Goal: Transaction & Acquisition: Purchase product/service

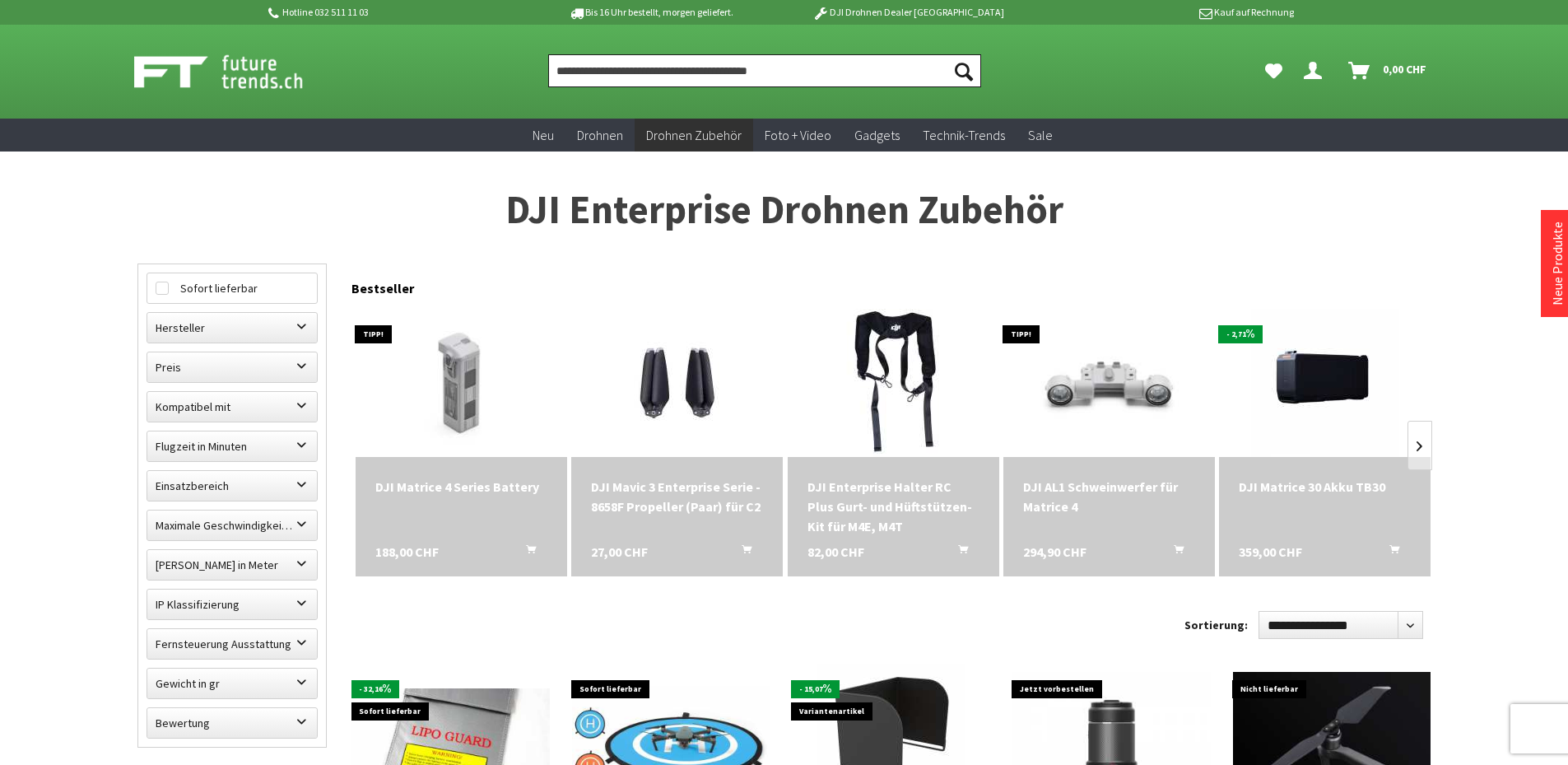
click at [760, 63] on input "Produkt, Marke, Kategorie, EAN, Artikelnummer…" at bounding box center [764, 70] width 433 height 33
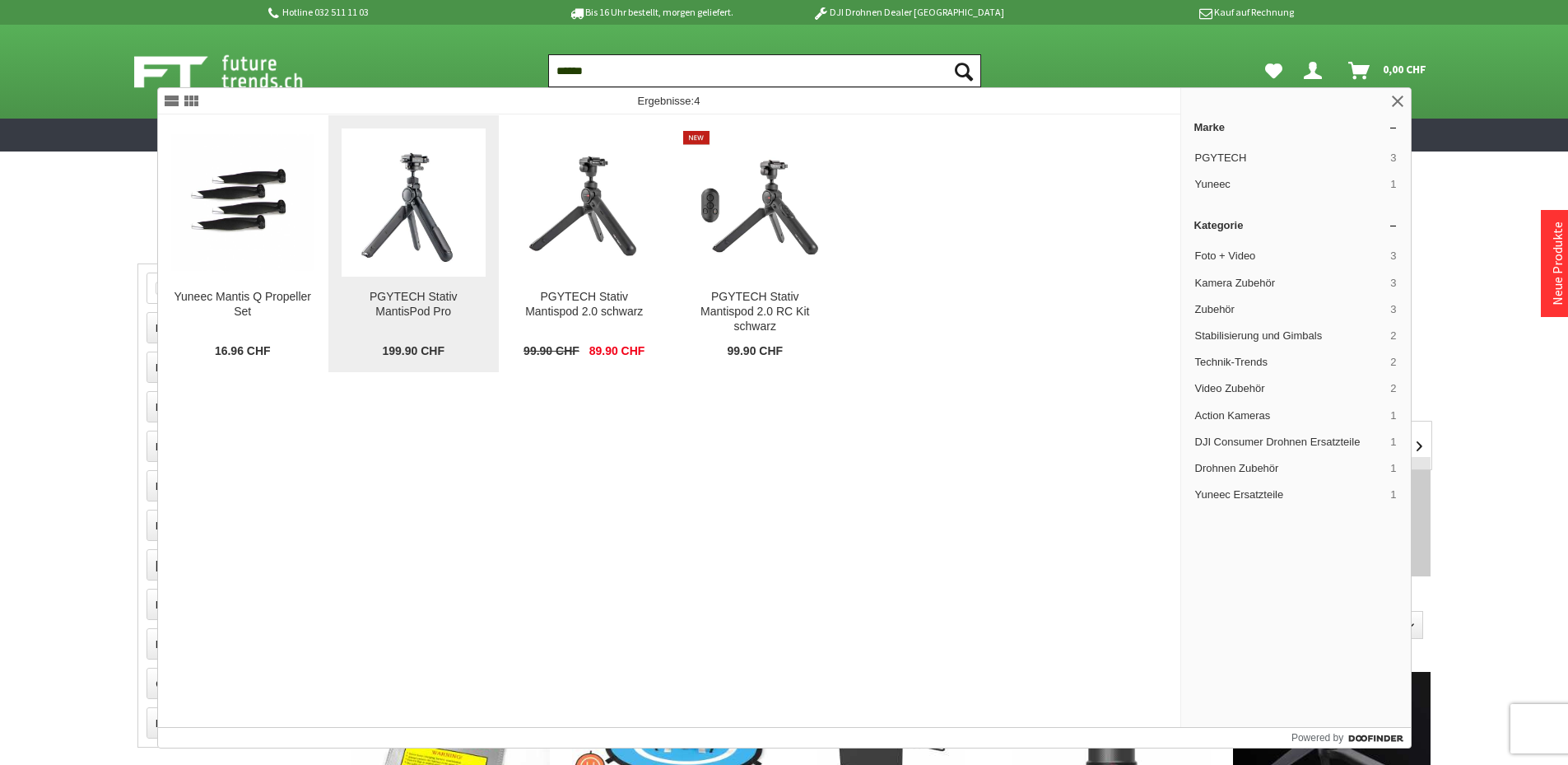
type input "******"
click at [423, 218] on img at bounding box center [413, 203] width 144 height 144
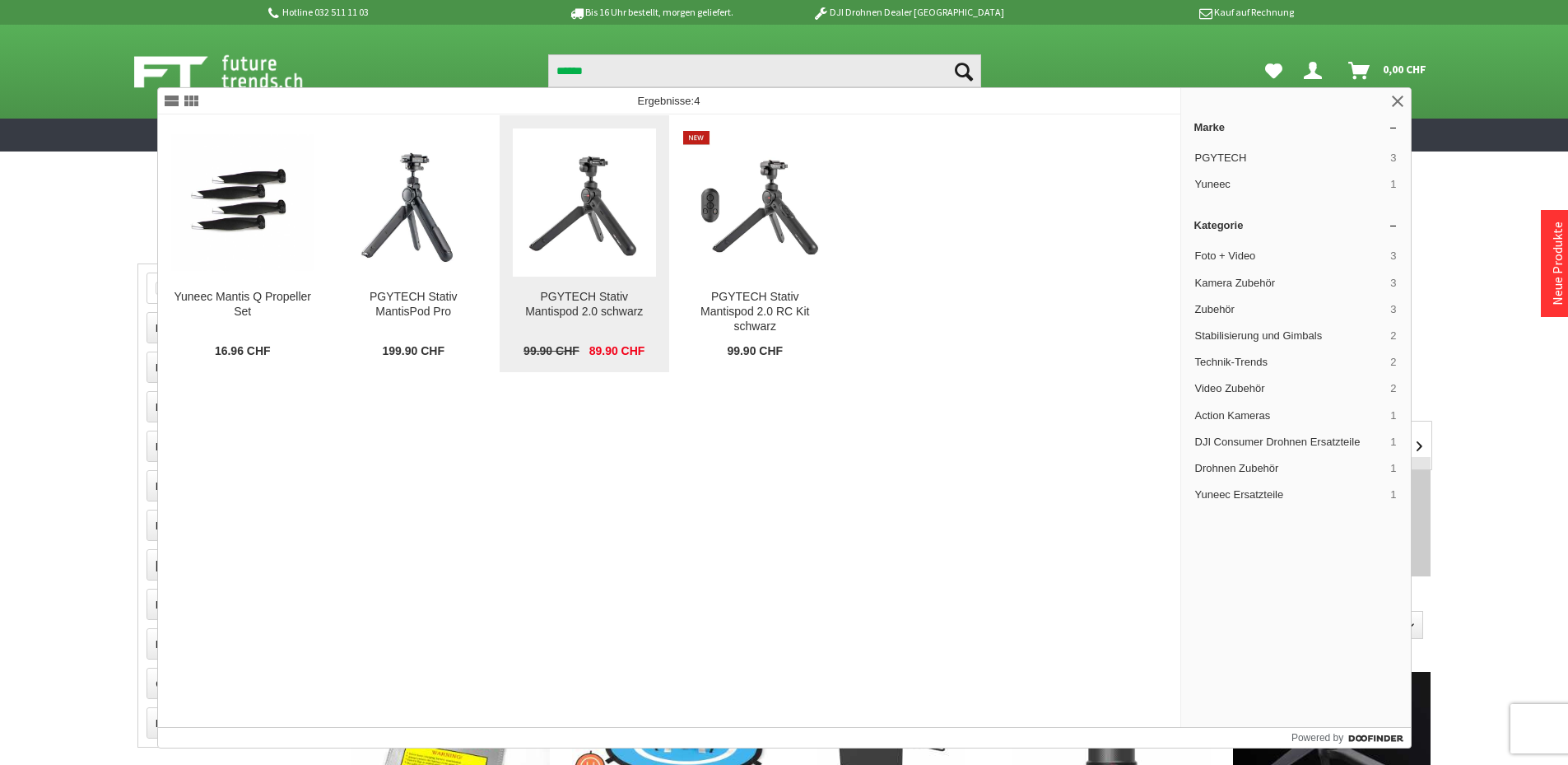
click at [570, 244] on img at bounding box center [584, 203] width 144 height 144
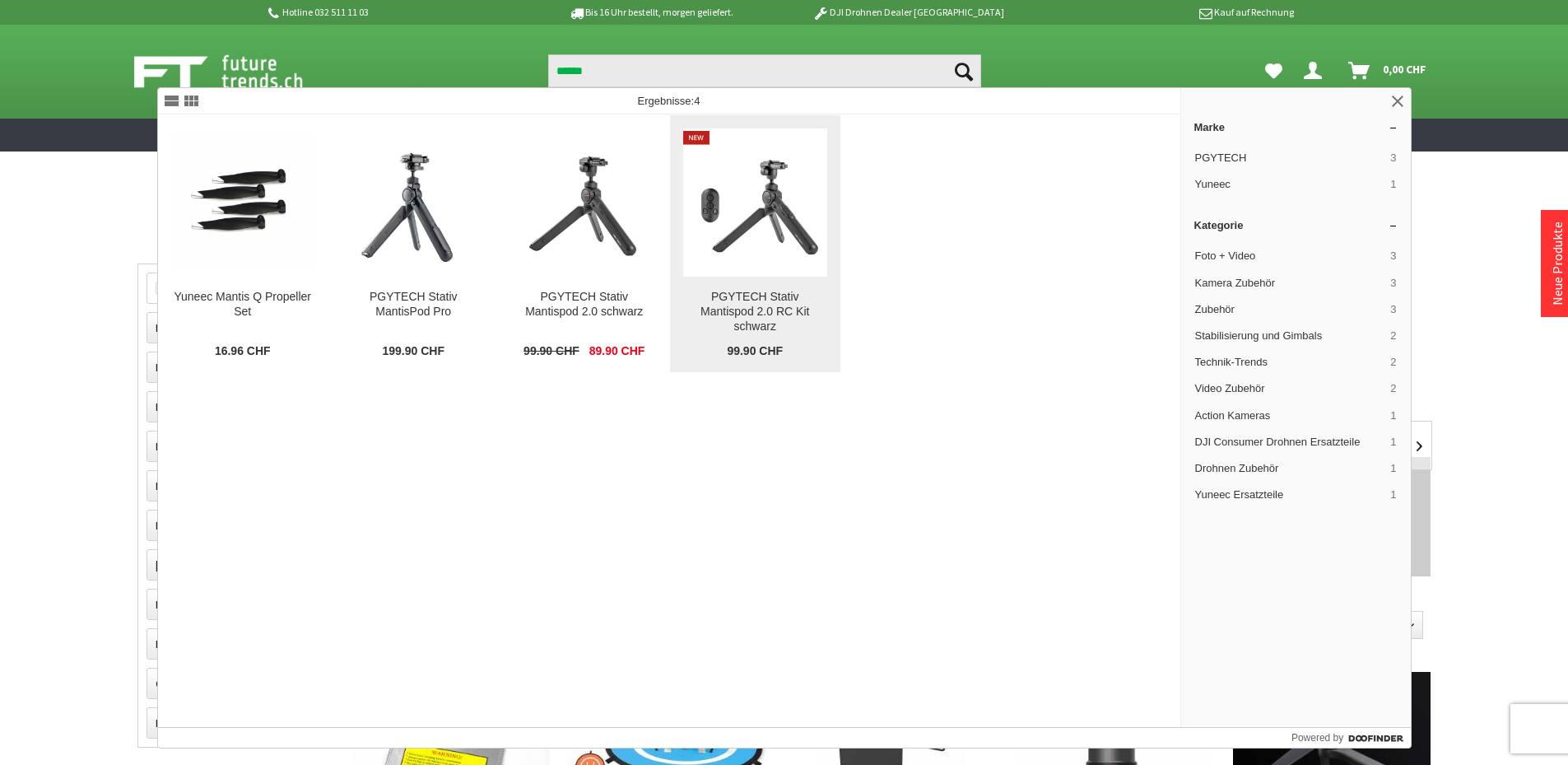
click at [708, 213] on img at bounding box center [755, 203] width 144 height 144
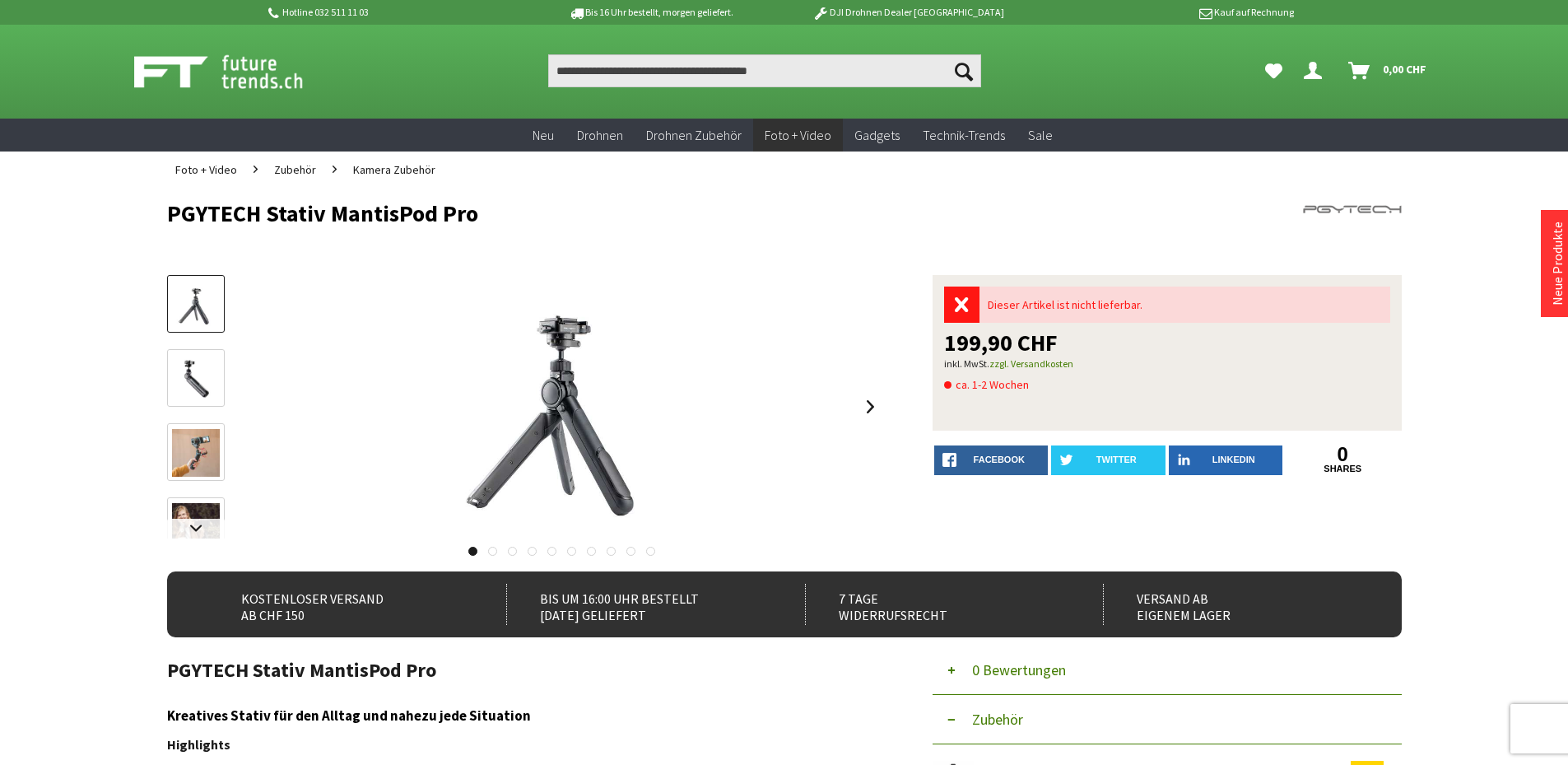
click at [1016, 721] on button "Zubehör" at bounding box center [1167, 718] width 469 height 49
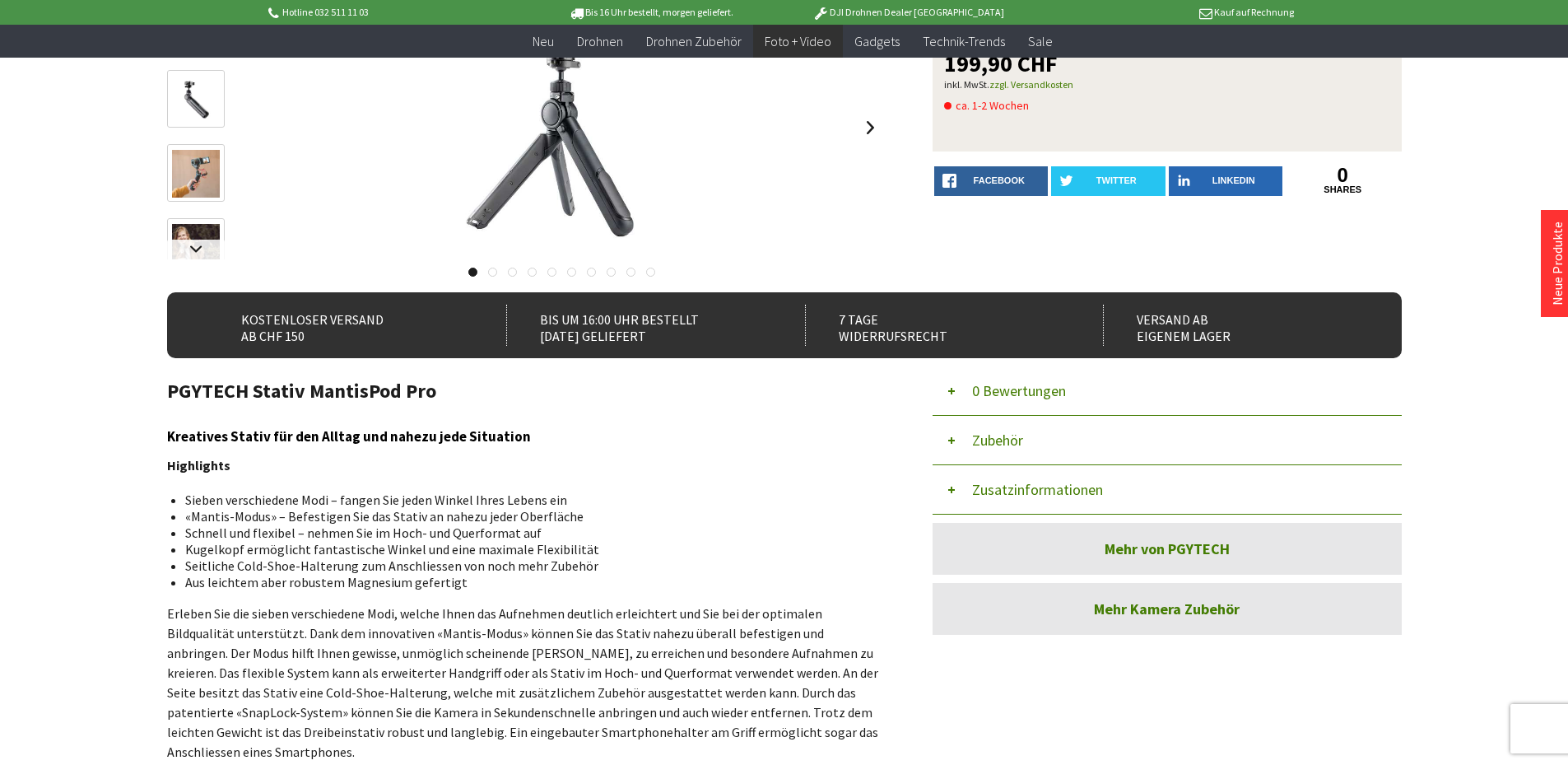
scroll to position [247, 0]
click at [1006, 484] on button "Zusatzinformationen" at bounding box center [1167, 489] width 469 height 49
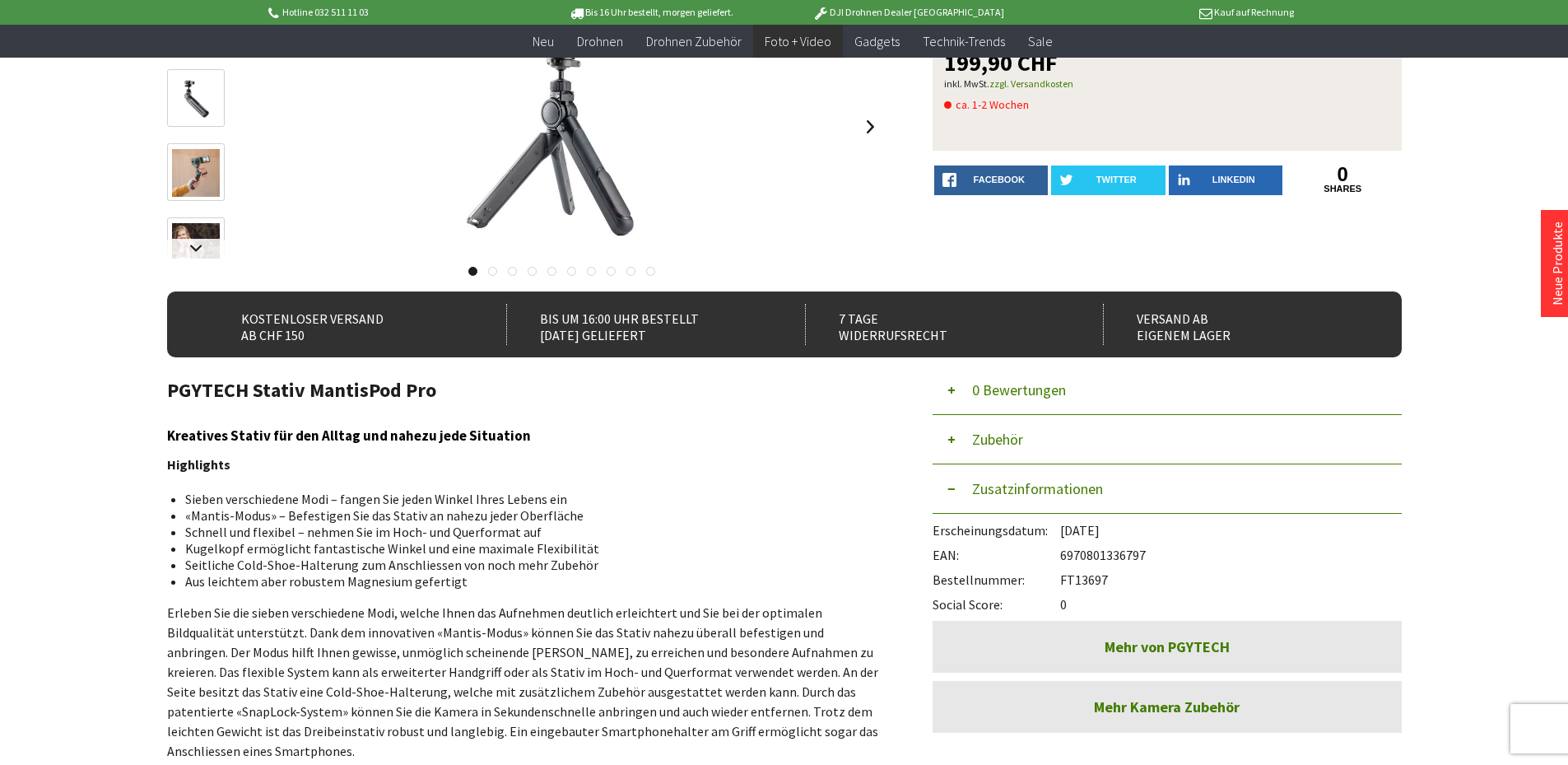
click at [1075, 581] on div "Bestellnummer: FT13697" at bounding box center [1167, 575] width 469 height 25
copy div "FT13697"
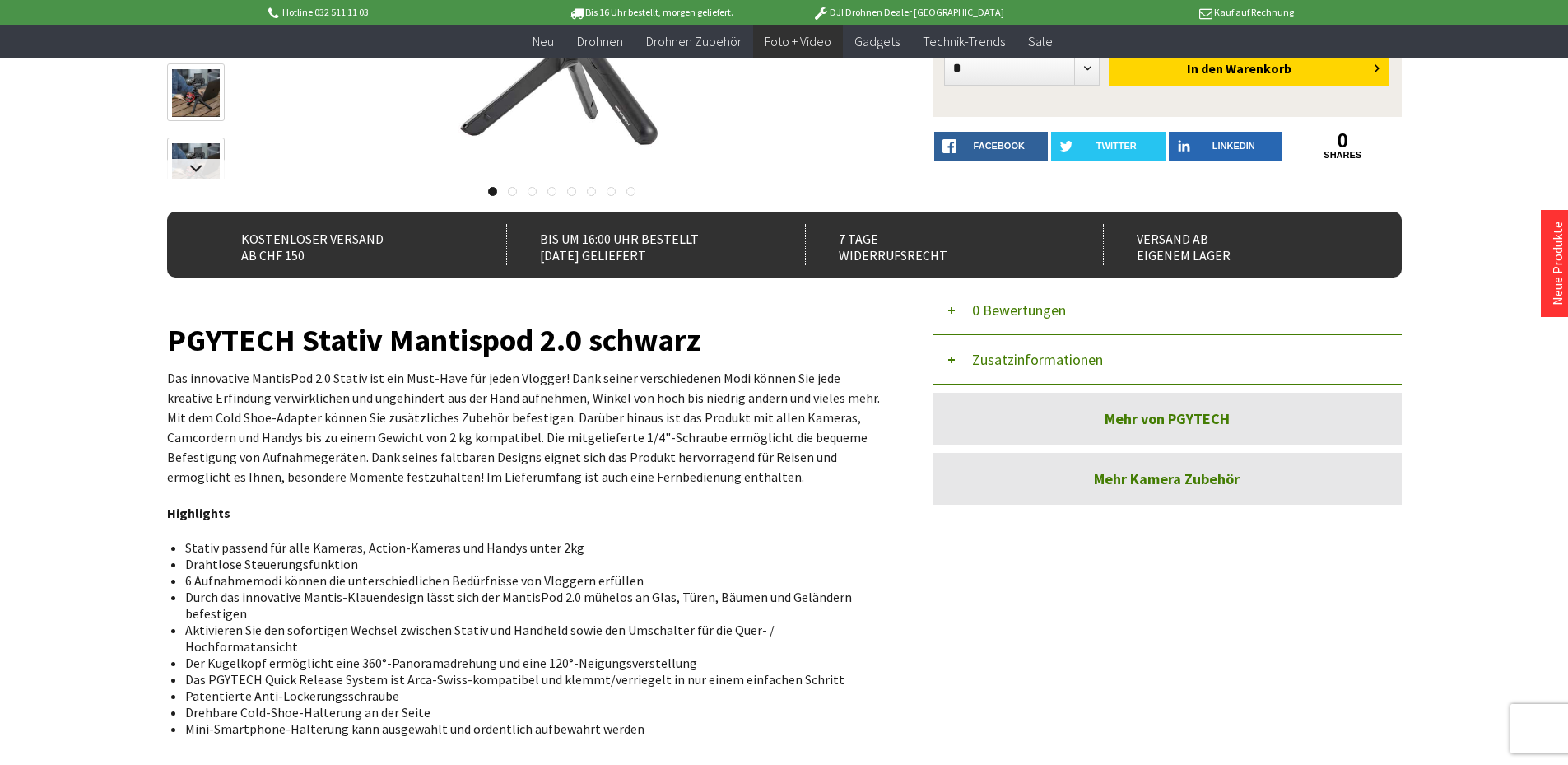
scroll to position [329, 0]
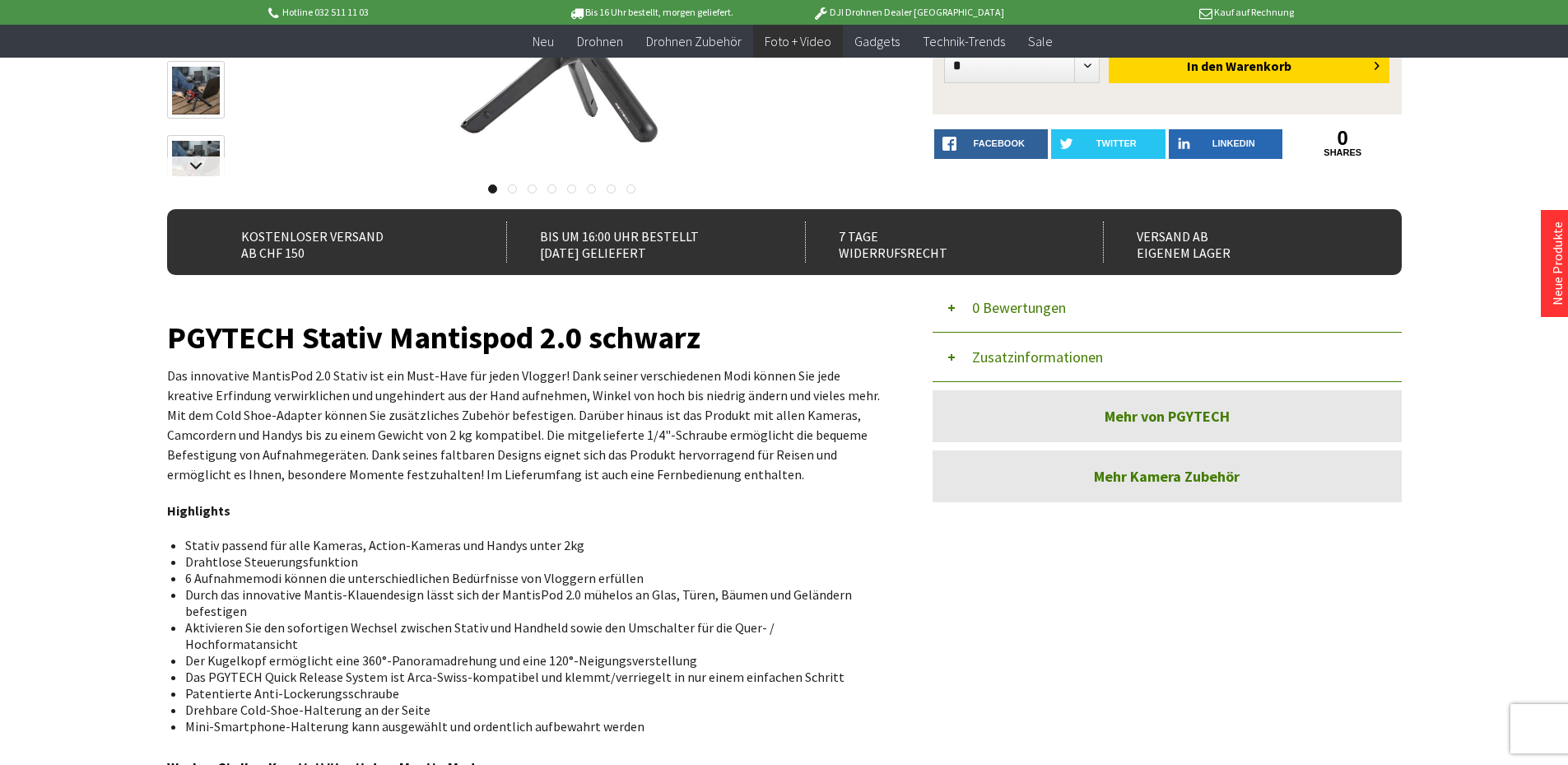
click at [1086, 351] on button "Zusatzinformationen" at bounding box center [1167, 356] width 469 height 49
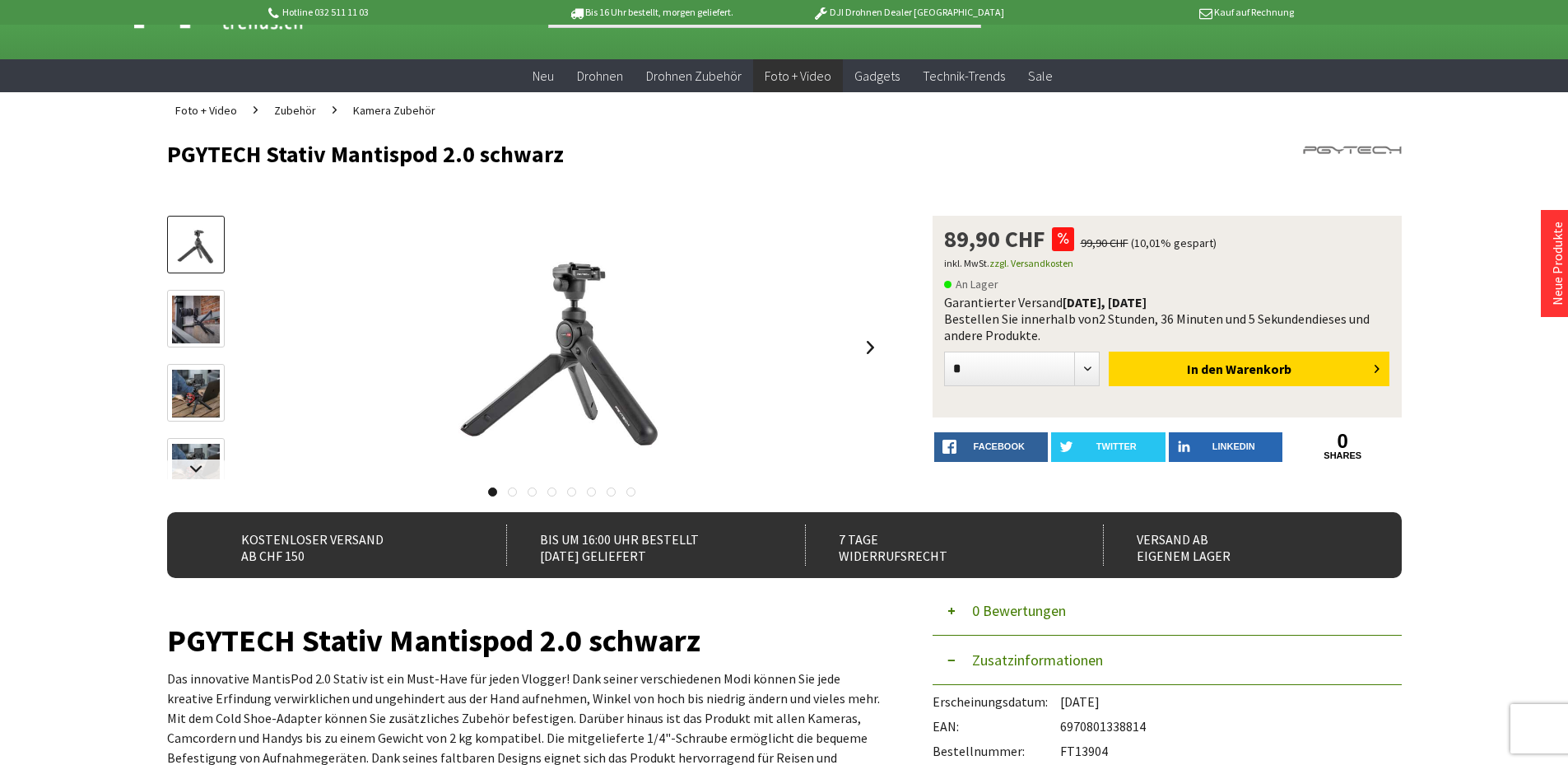
scroll to position [0, 0]
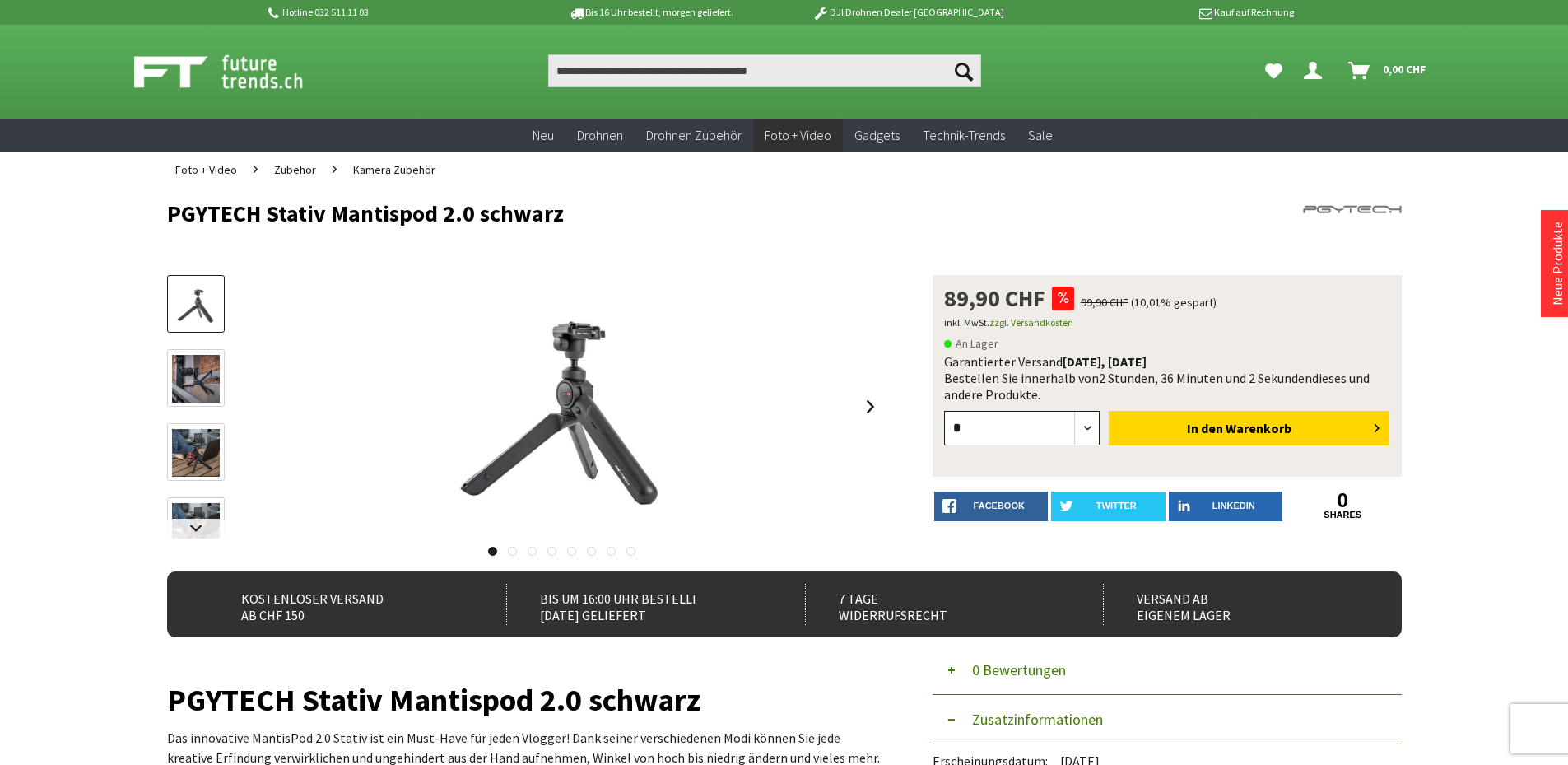
click at [1012, 429] on select "* * * * * * * * * ** ** ** ** ** ** ** ** ** ** **" at bounding box center [1022, 427] width 156 height 34
select select "**"
click at [944, 410] on select "* * * * * * * * * ** ** ** ** ** ** ** ** ** ** **" at bounding box center [1022, 427] width 156 height 34
click at [1174, 437] on button "In den Warenkorb" at bounding box center [1249, 427] width 281 height 34
click at [642, 74] on input "Produkt, Marke, Kategorie, EAN, Artikelnummer…" at bounding box center [764, 70] width 433 height 33
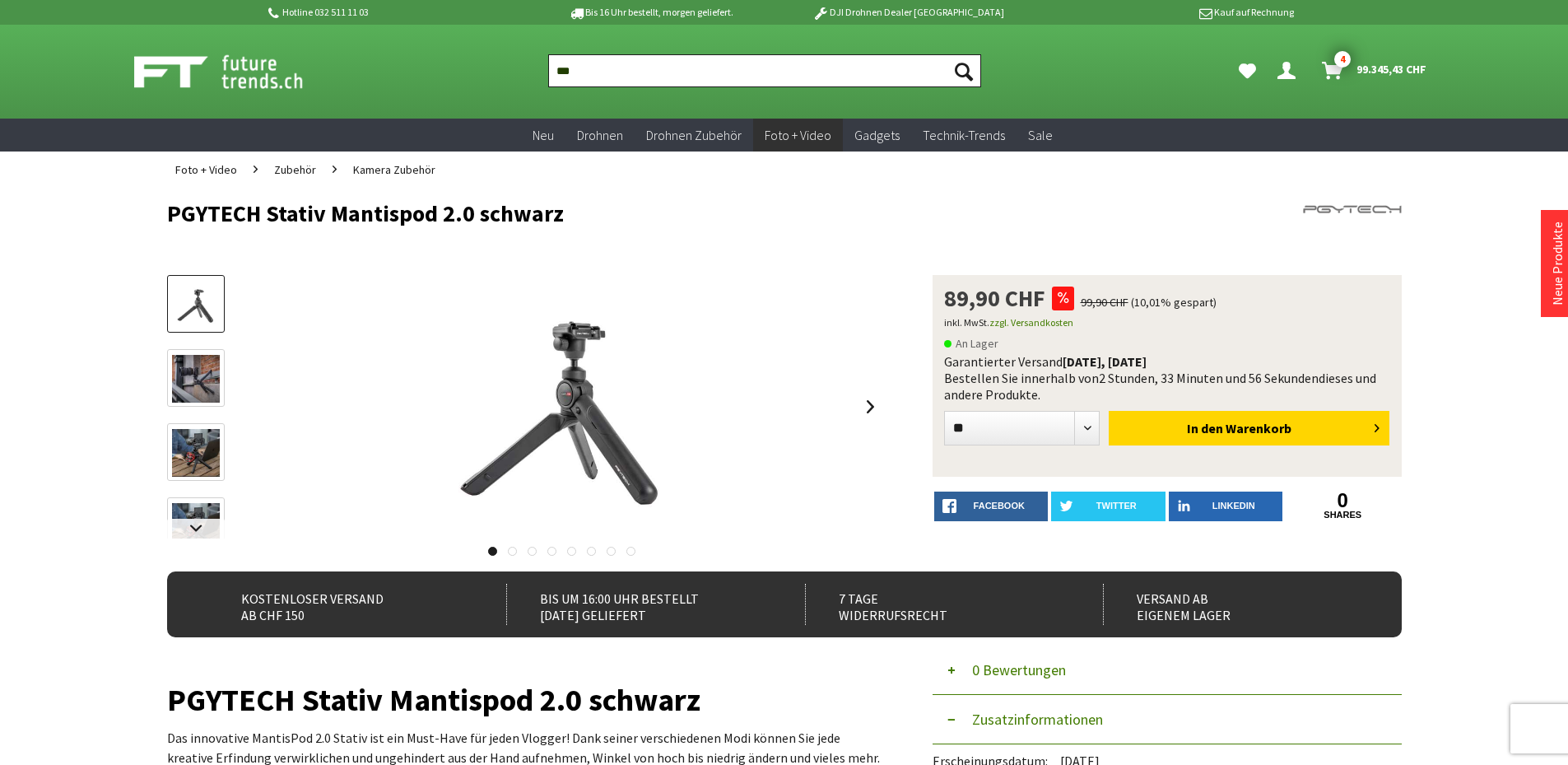
type input "***"
click at [946, 54] on button "Suchen" at bounding box center [963, 70] width 34 height 33
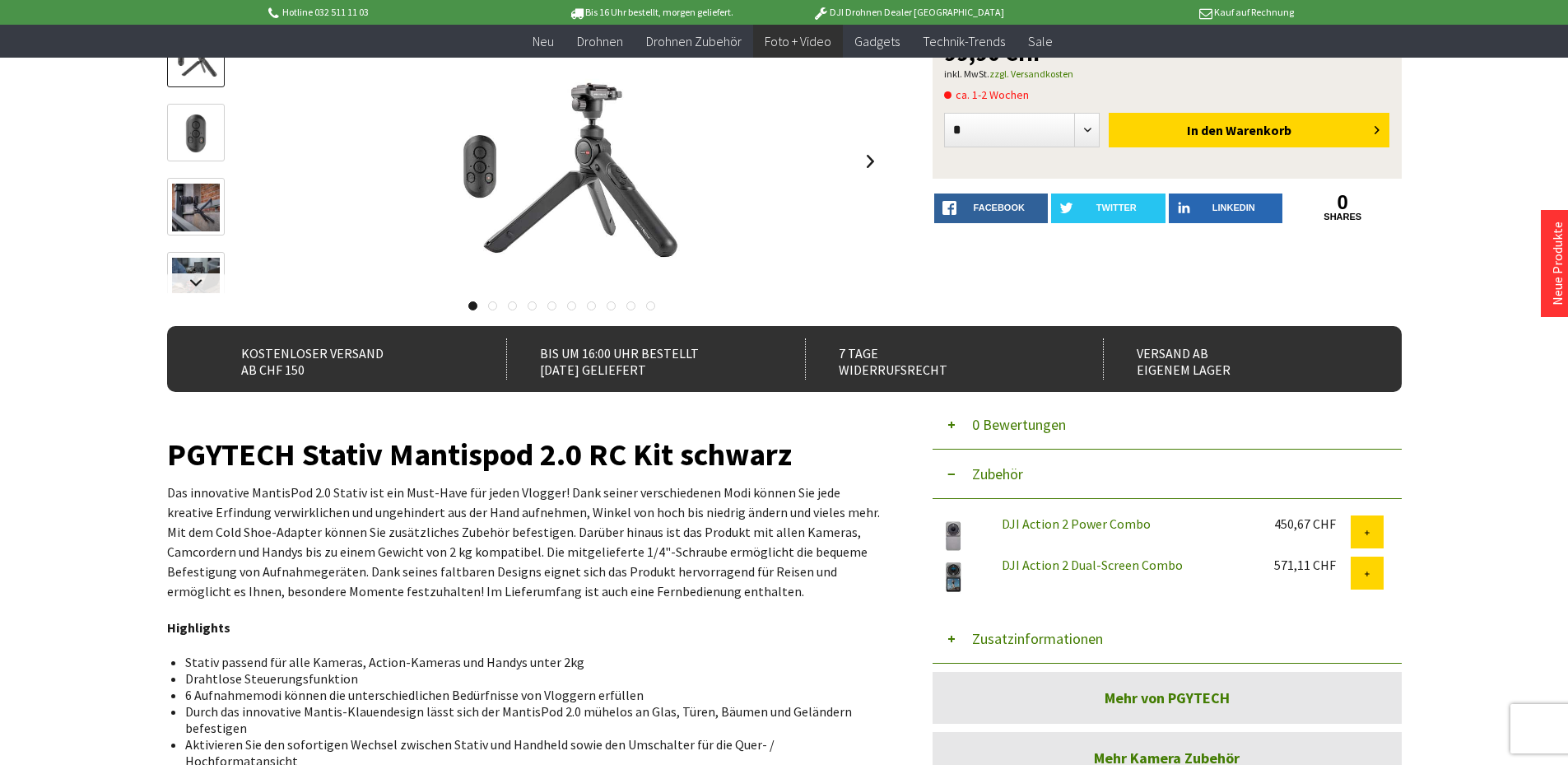
scroll to position [247, 0]
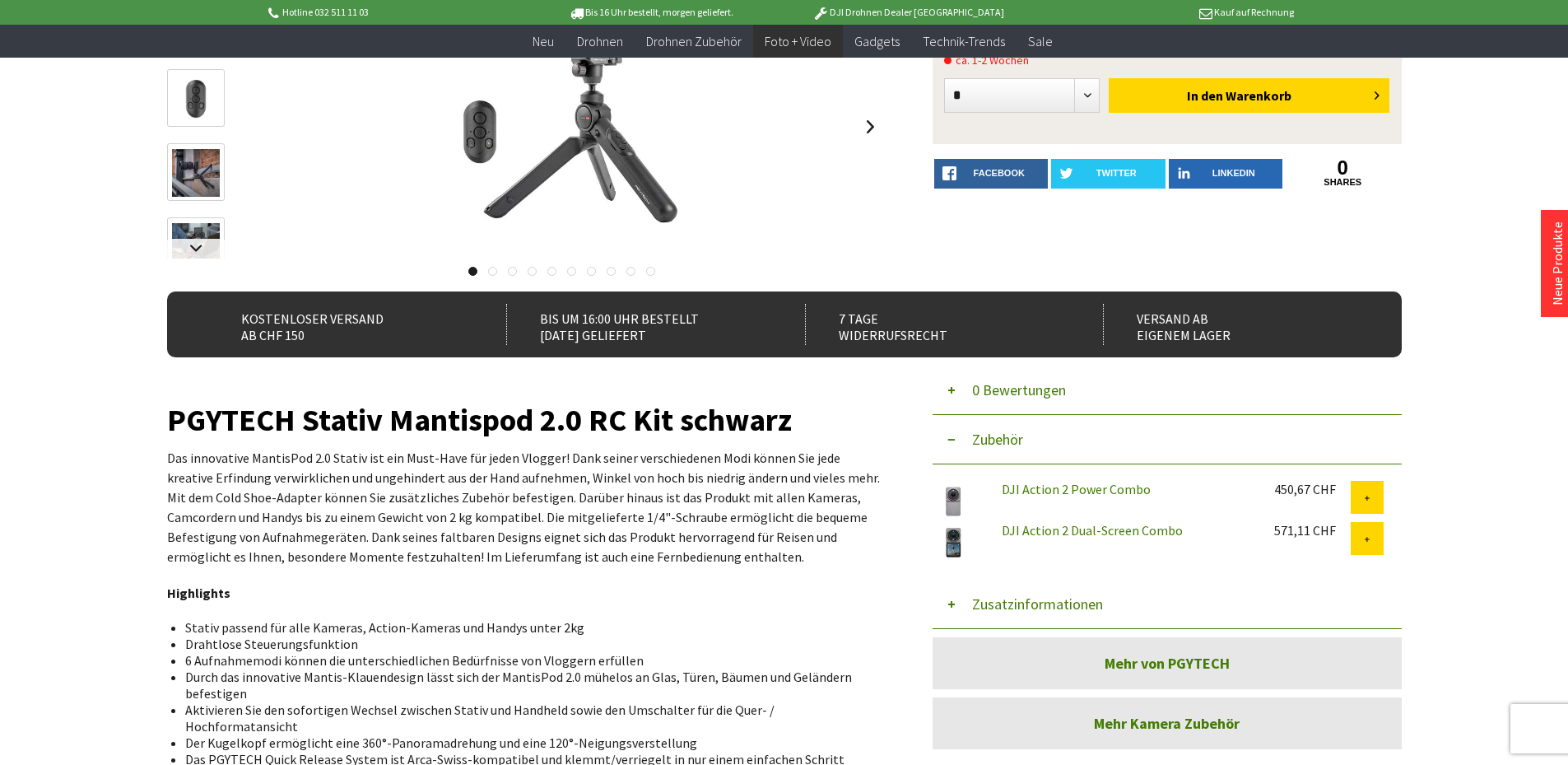
click at [998, 599] on button "Zusatzinformationen" at bounding box center [1167, 604] width 469 height 49
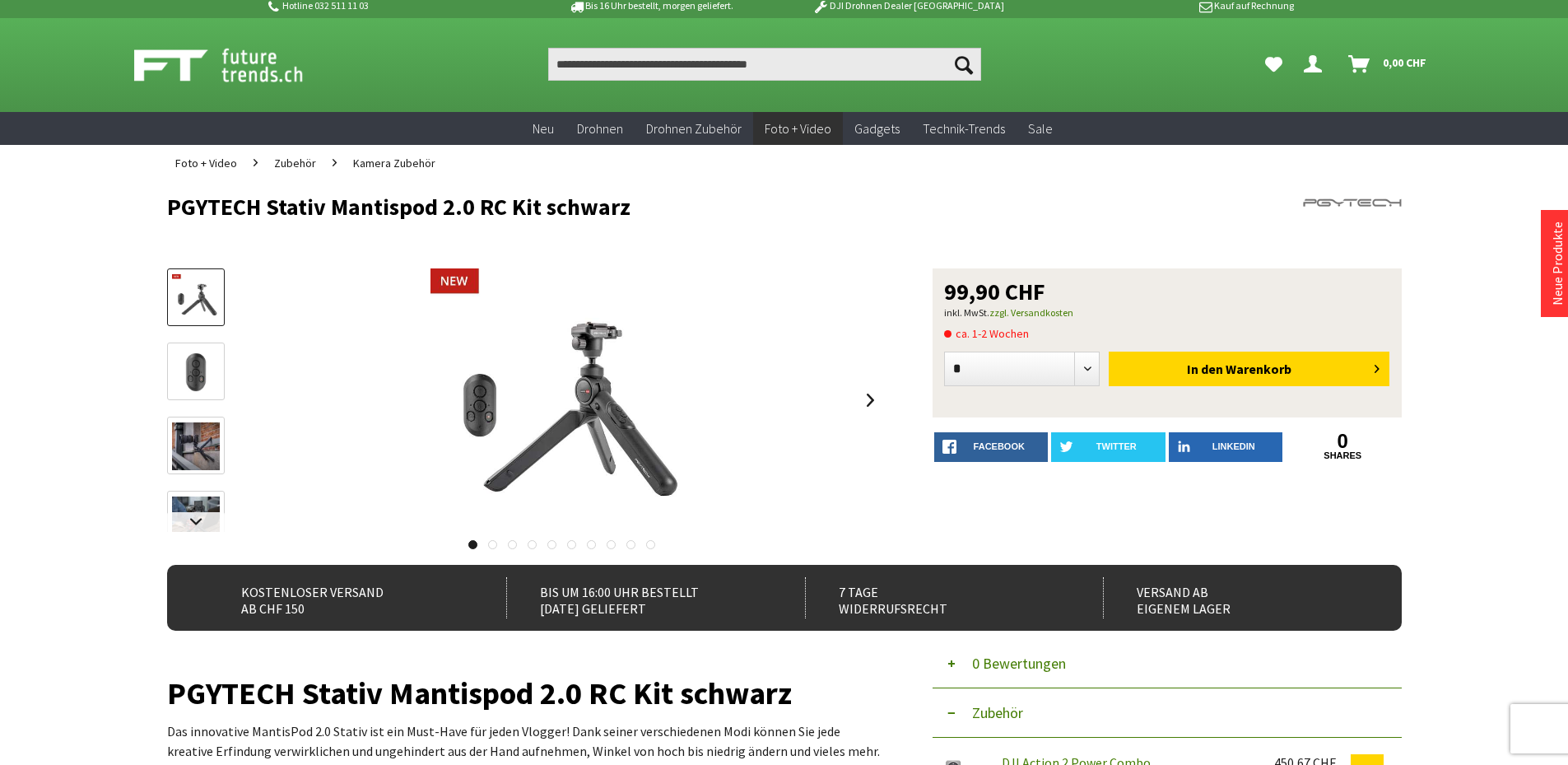
scroll to position [0, 0]
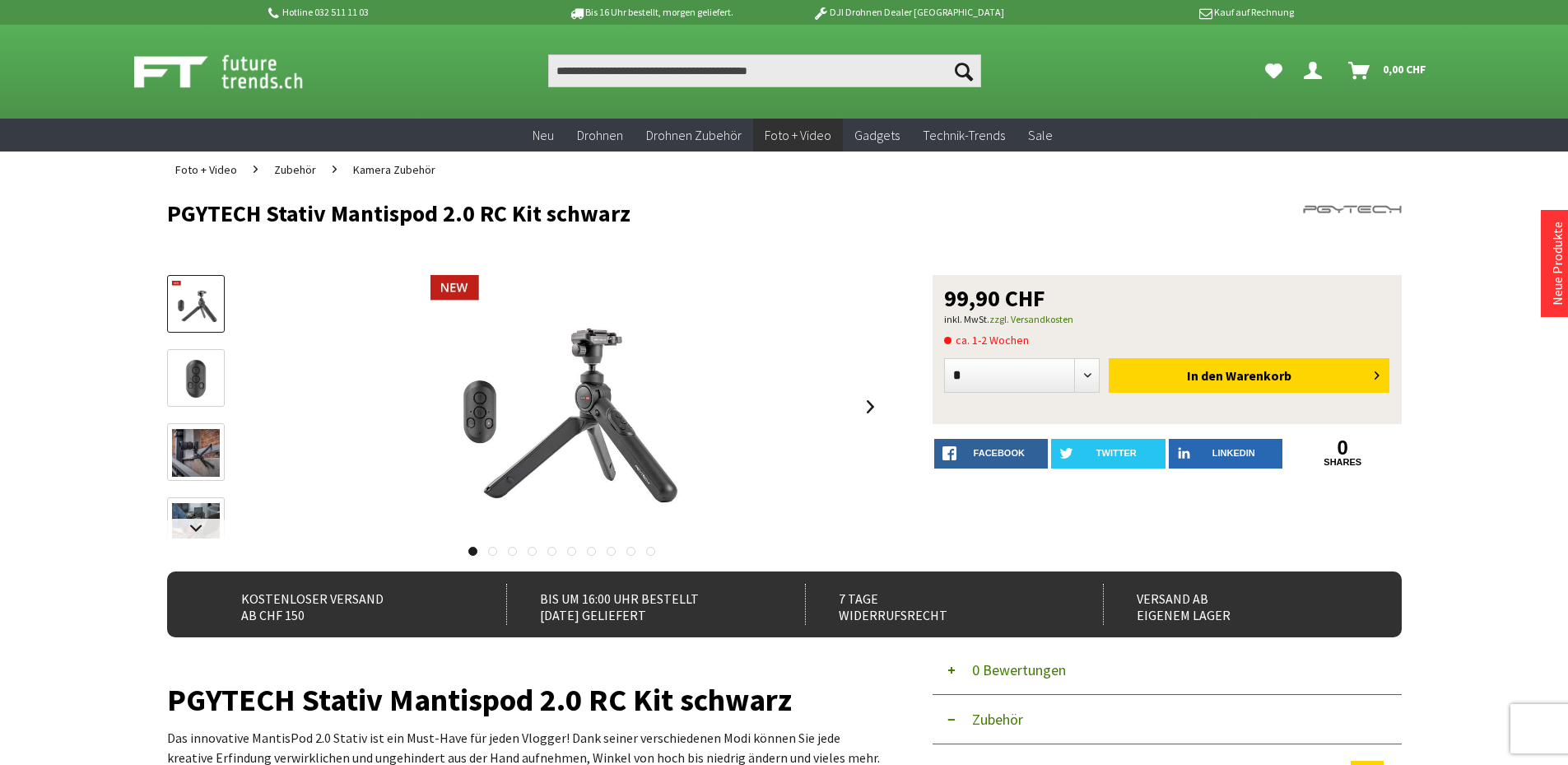
click at [491, 554] on link at bounding box center [492, 551] width 9 height 9
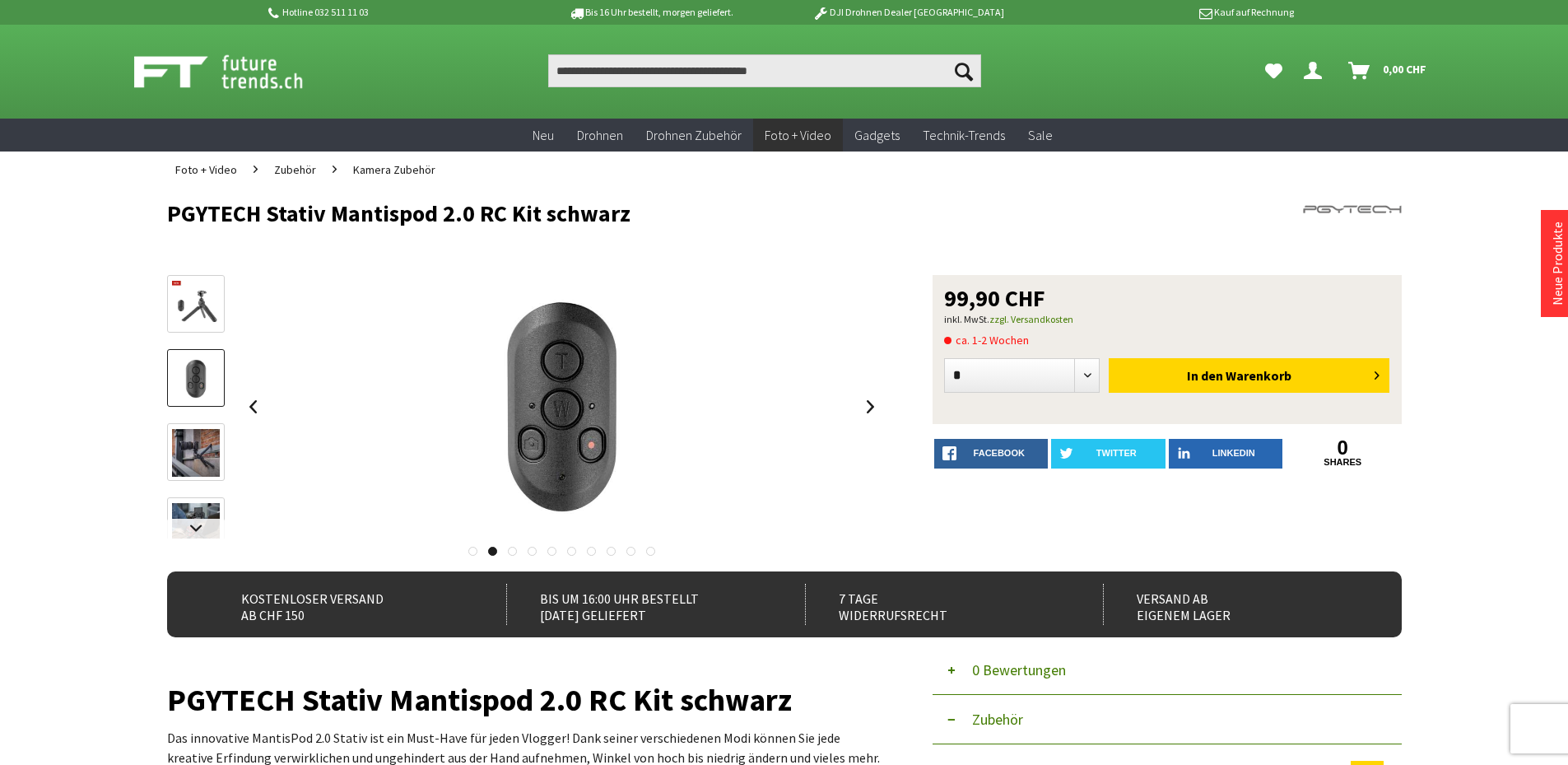
click at [509, 552] on link at bounding box center [513, 551] width 9 height 9
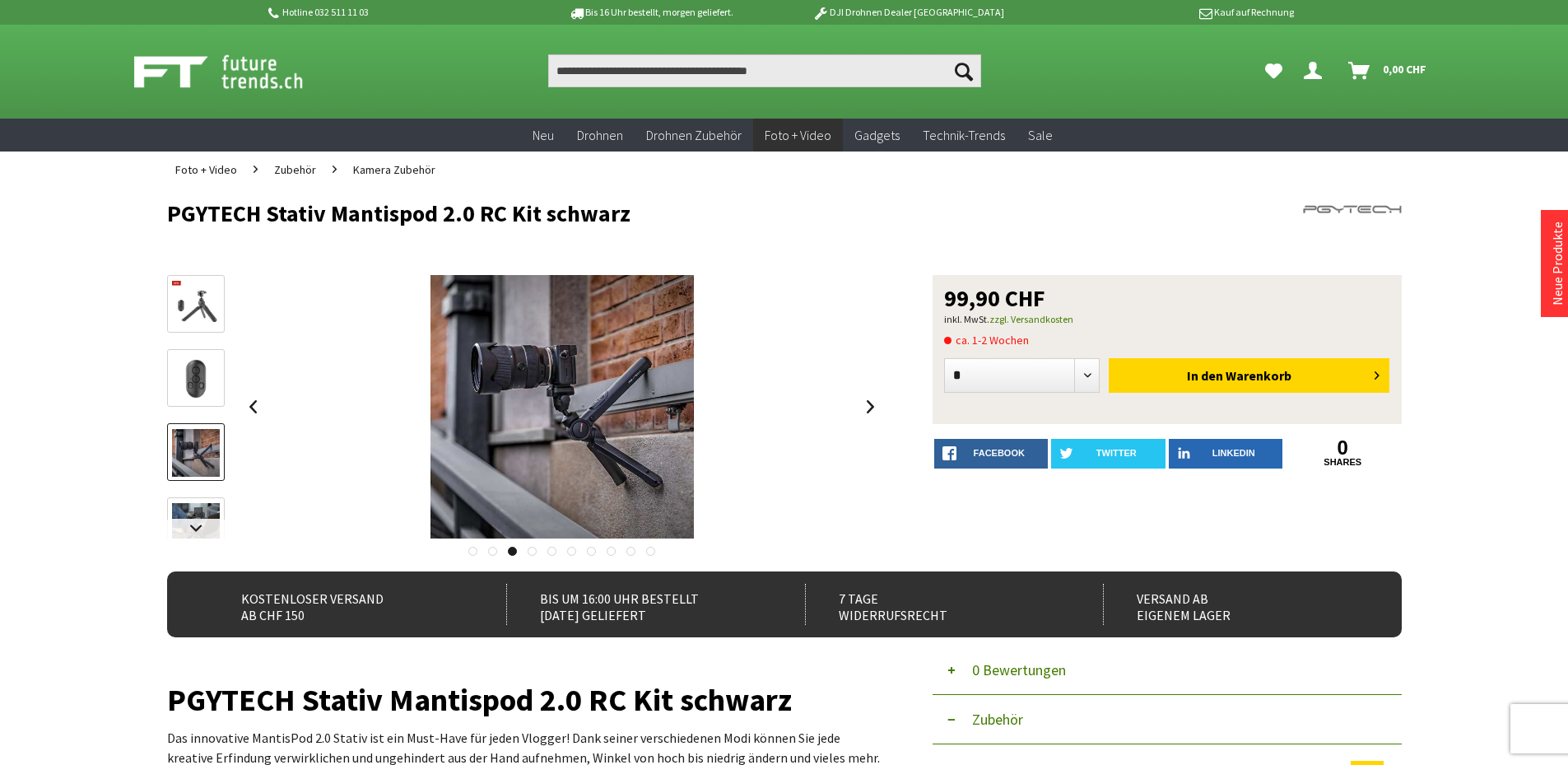
click at [539, 551] on div at bounding box center [525, 546] width 716 height 17
click at [552, 548] on link at bounding box center [552, 551] width 9 height 9
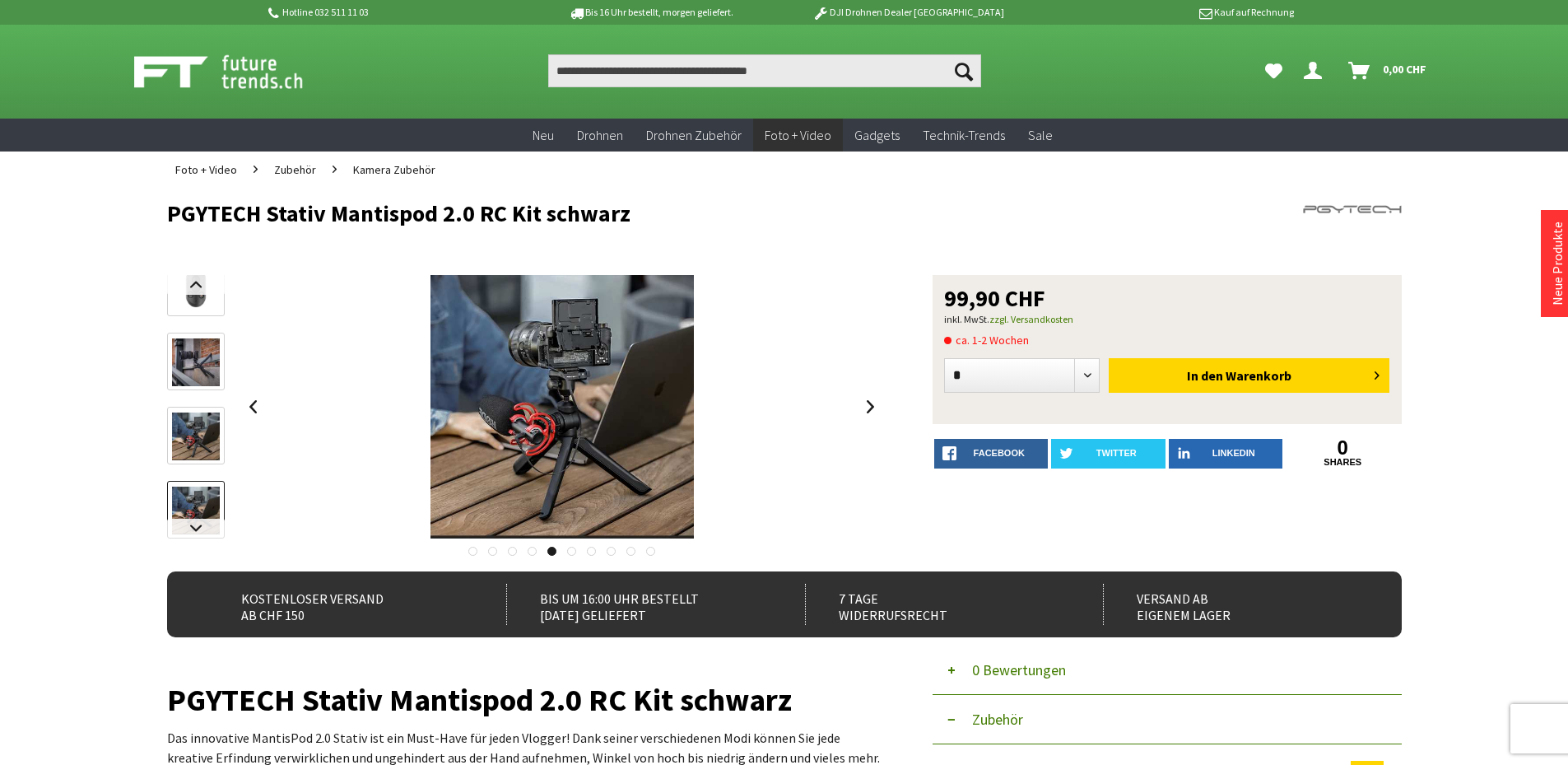
click at [590, 554] on link at bounding box center [592, 551] width 9 height 9
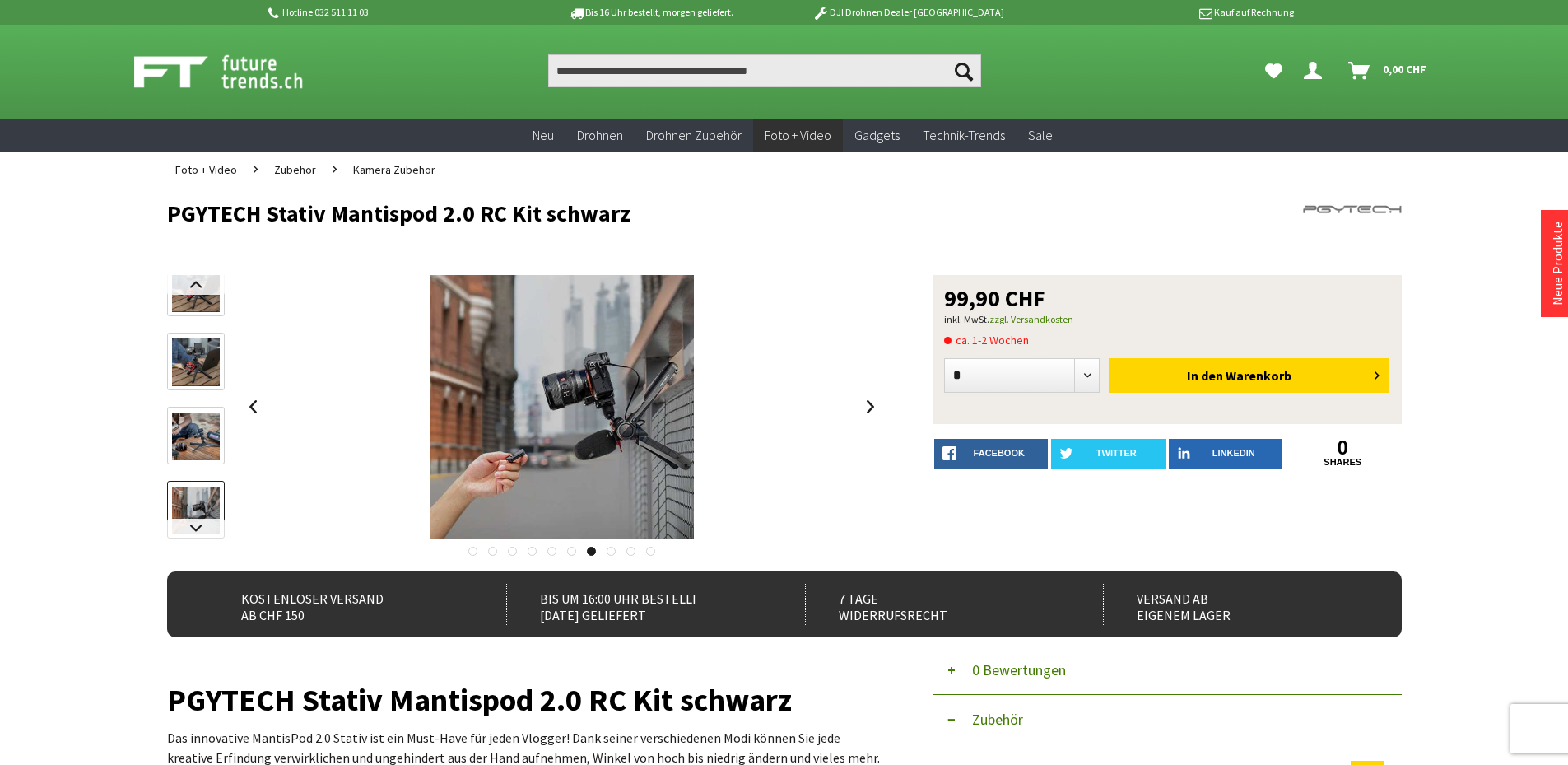
click at [610, 552] on link at bounding box center [611, 551] width 9 height 9
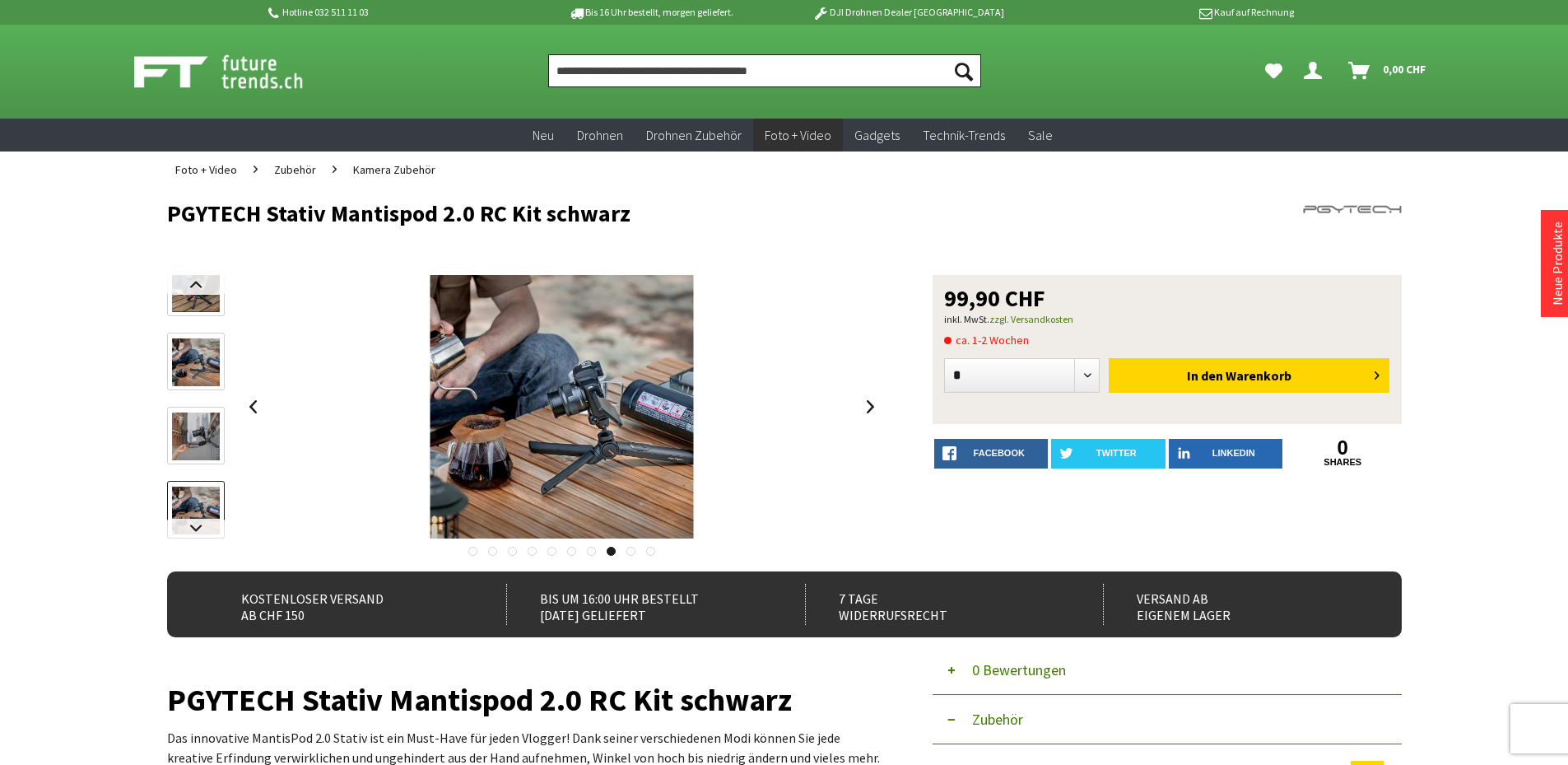
click at [659, 73] on input "Produkt, Marke, Kategorie, EAN, Artikelnummer…" at bounding box center [764, 70] width 433 height 33
type input "******"
click at [946, 54] on button "Suchen" at bounding box center [963, 70] width 34 height 33
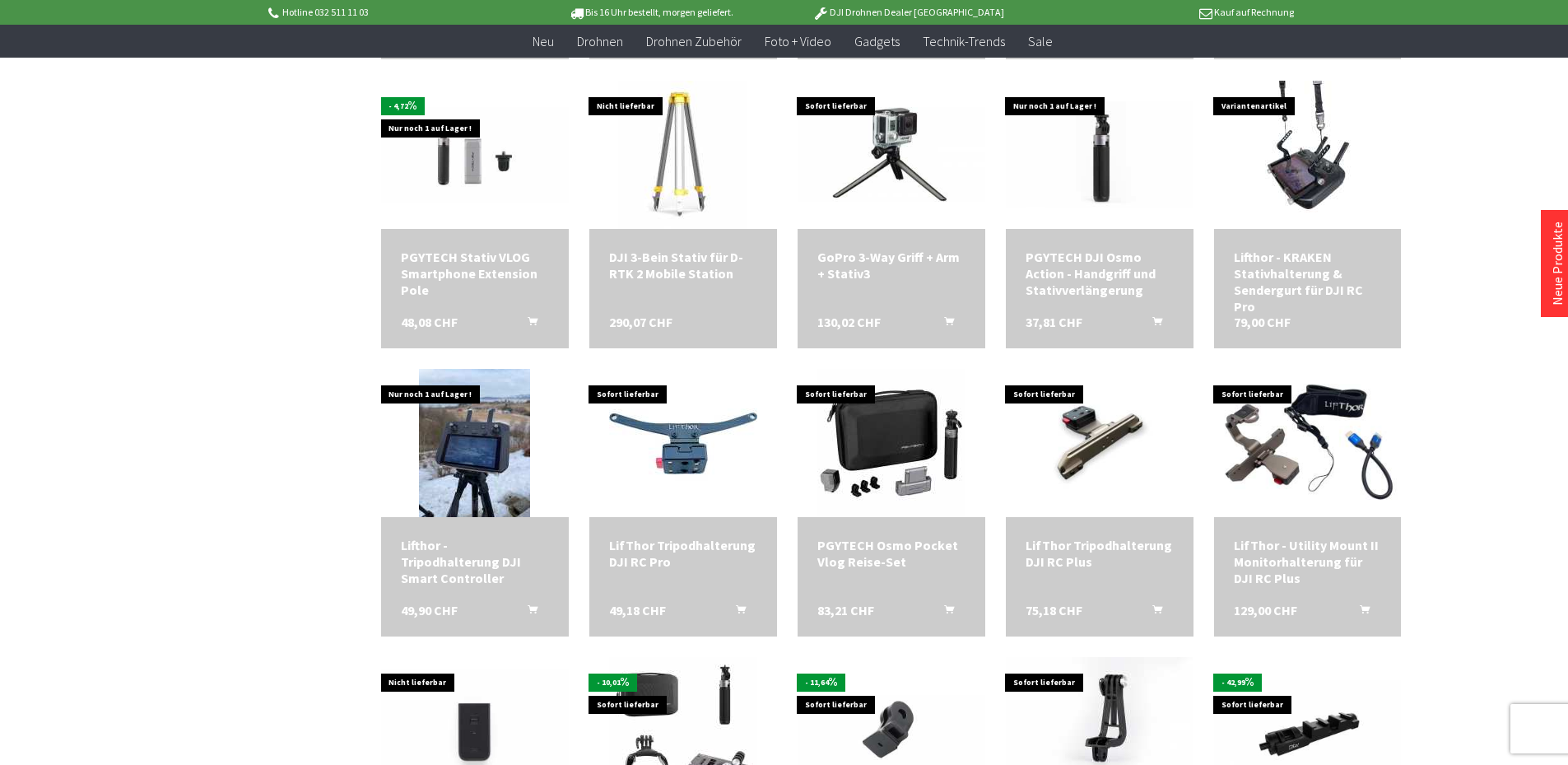
scroll to position [576, 0]
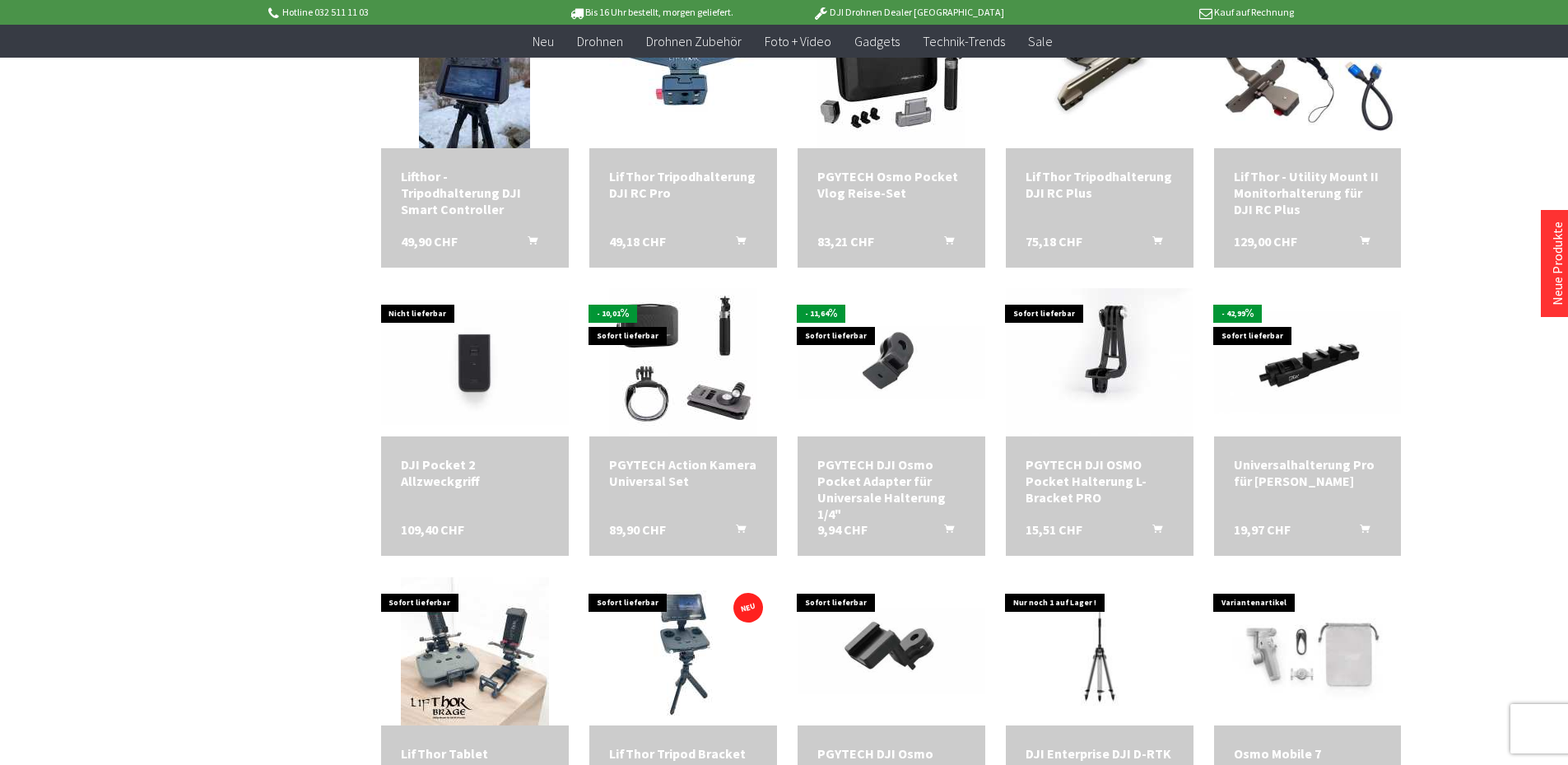
scroll to position [906, 0]
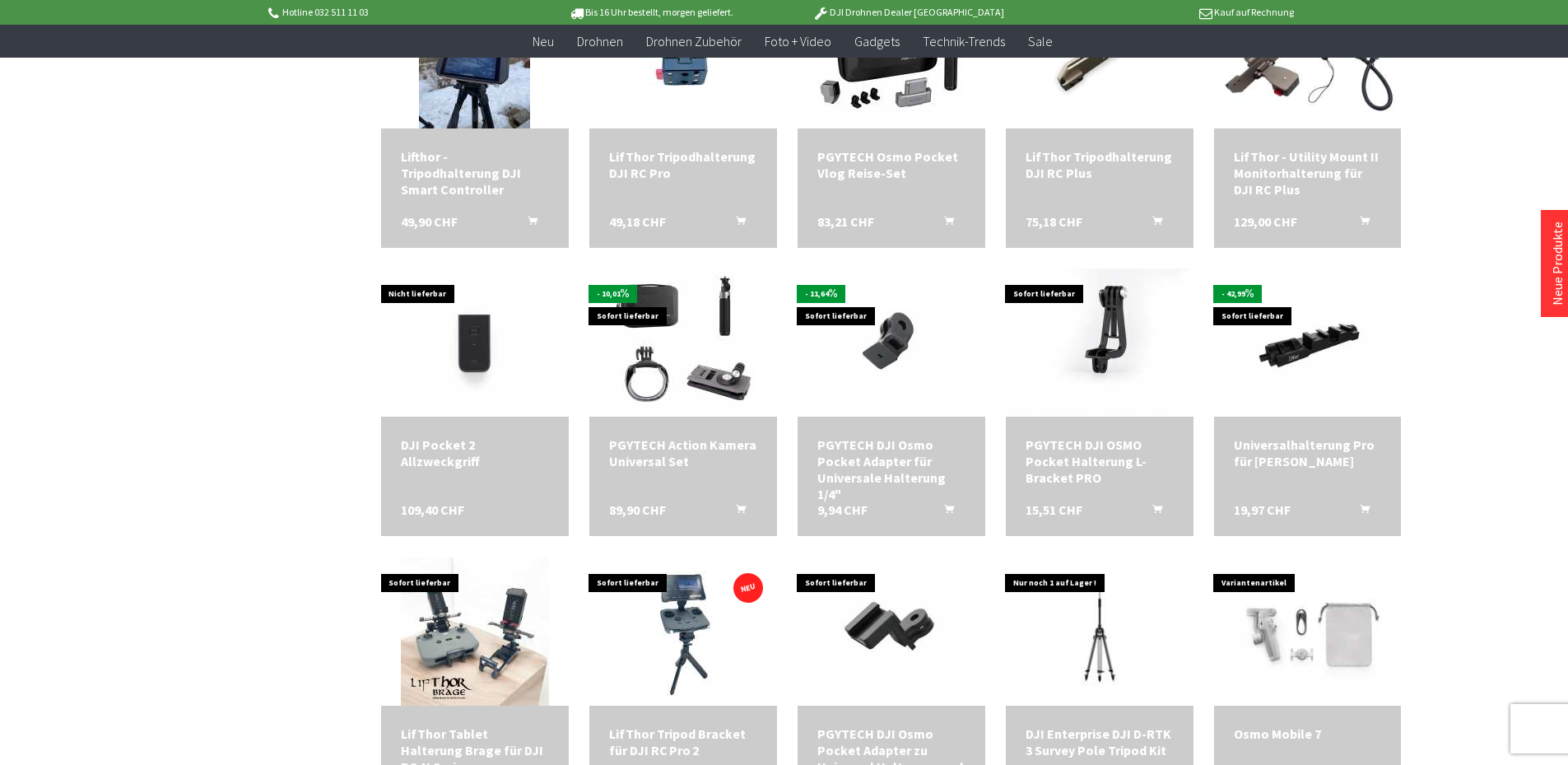
scroll to position [12, 0]
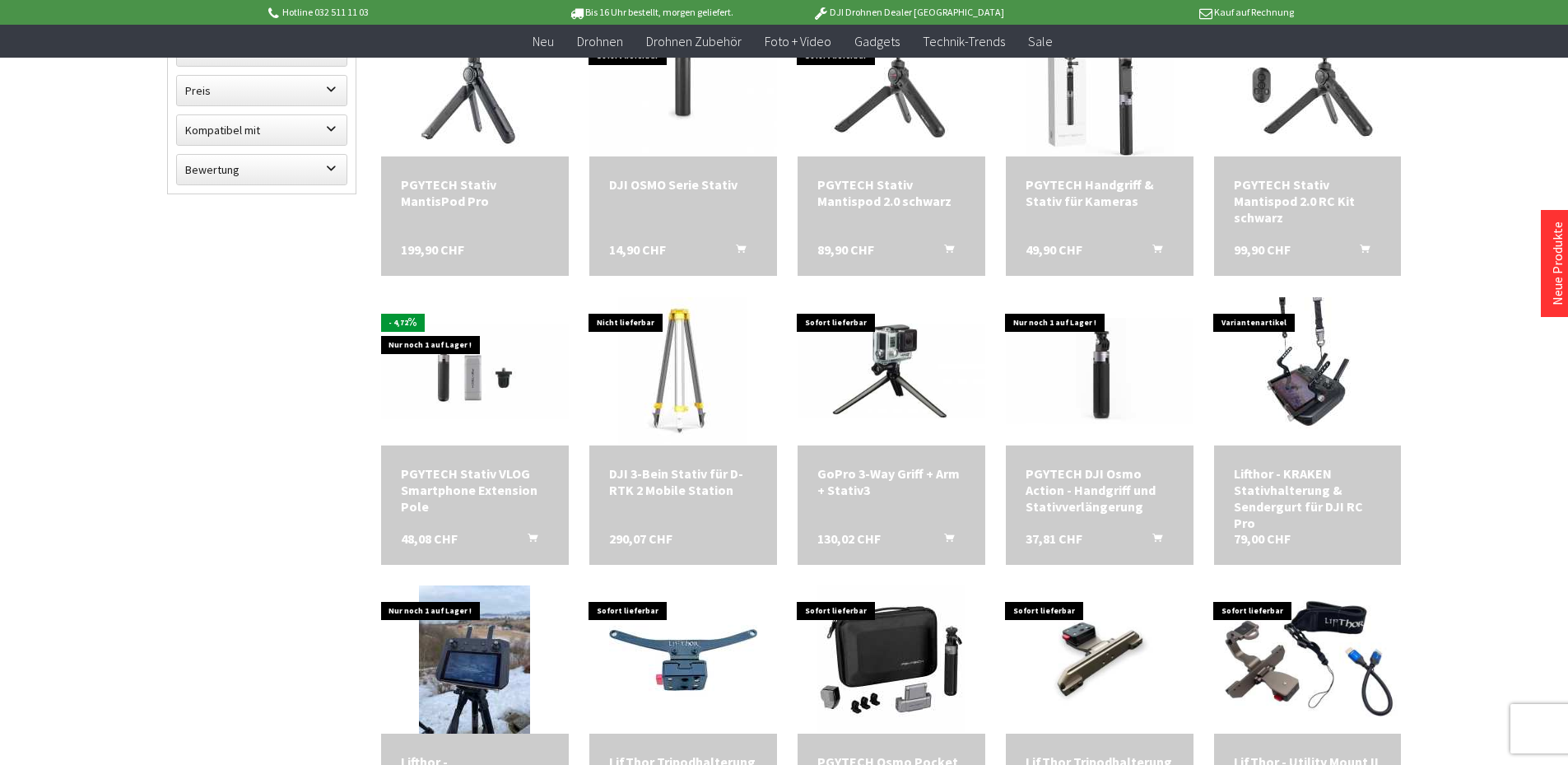
scroll to position [329, 0]
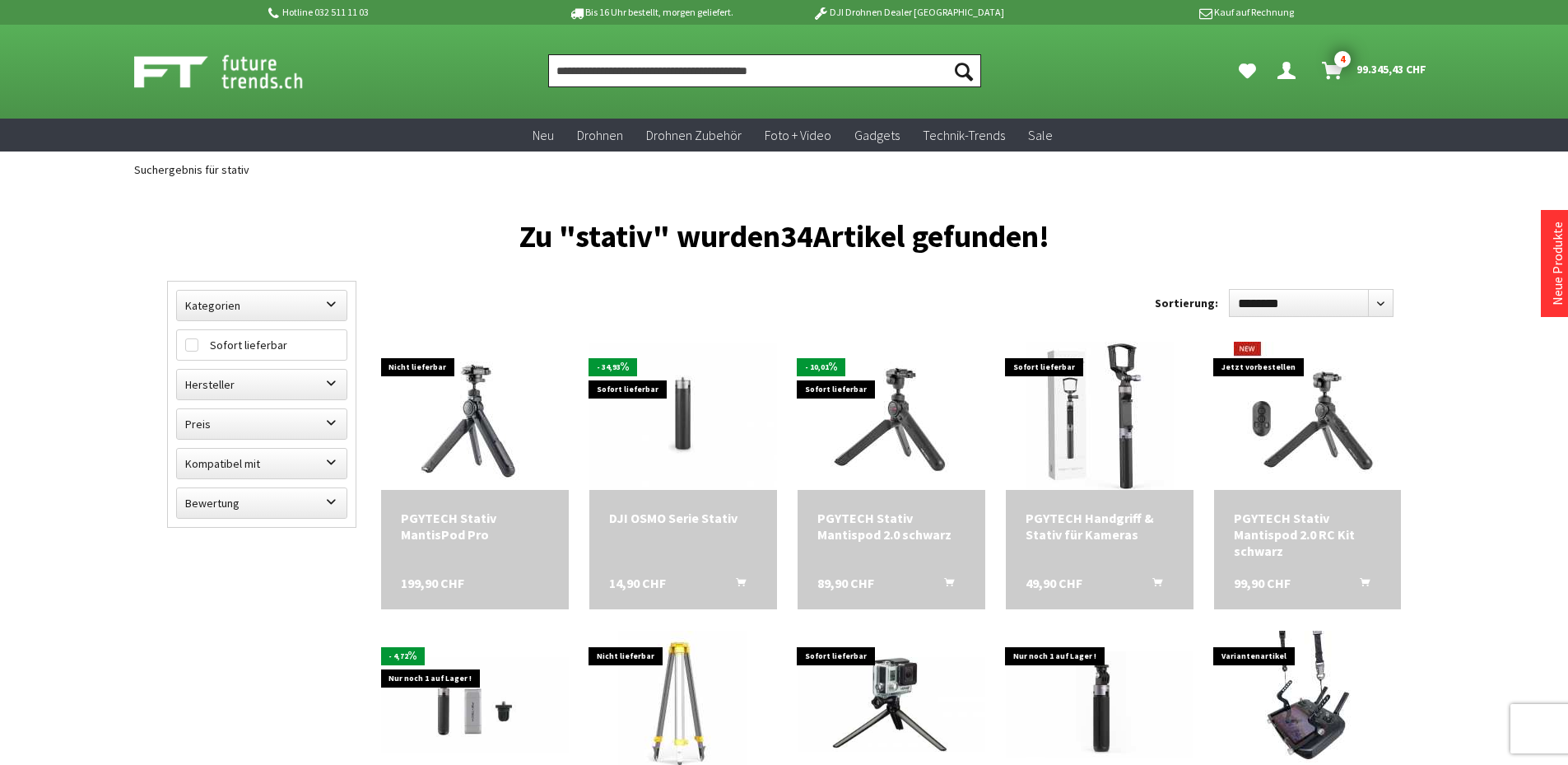
click at [664, 76] on input "Produkt, Marke, Kategorie, EAN, Artikelnummer…" at bounding box center [764, 70] width 433 height 33
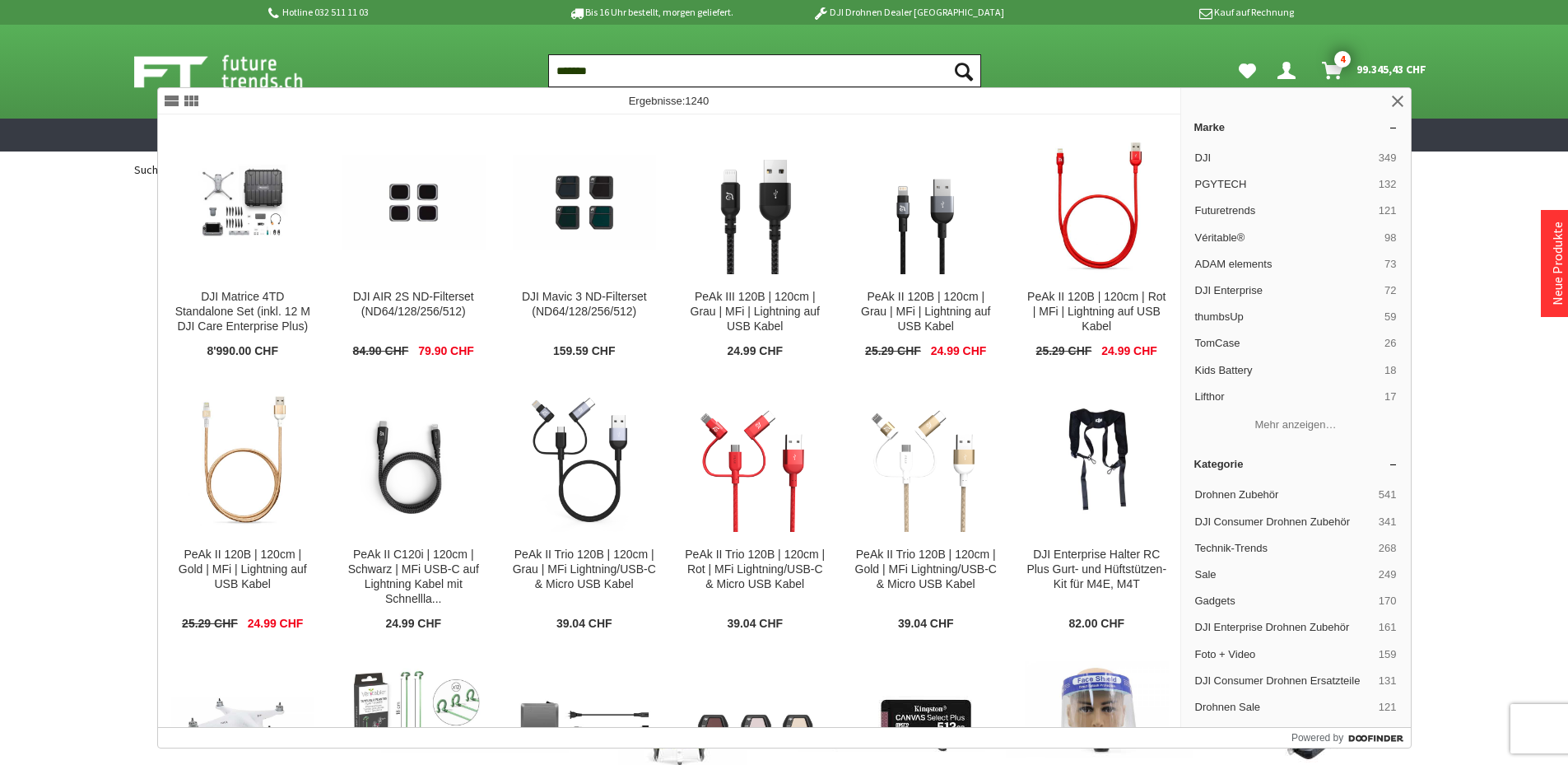
type input "*******"
click at [946, 54] on button "Suchen" at bounding box center [963, 70] width 34 height 33
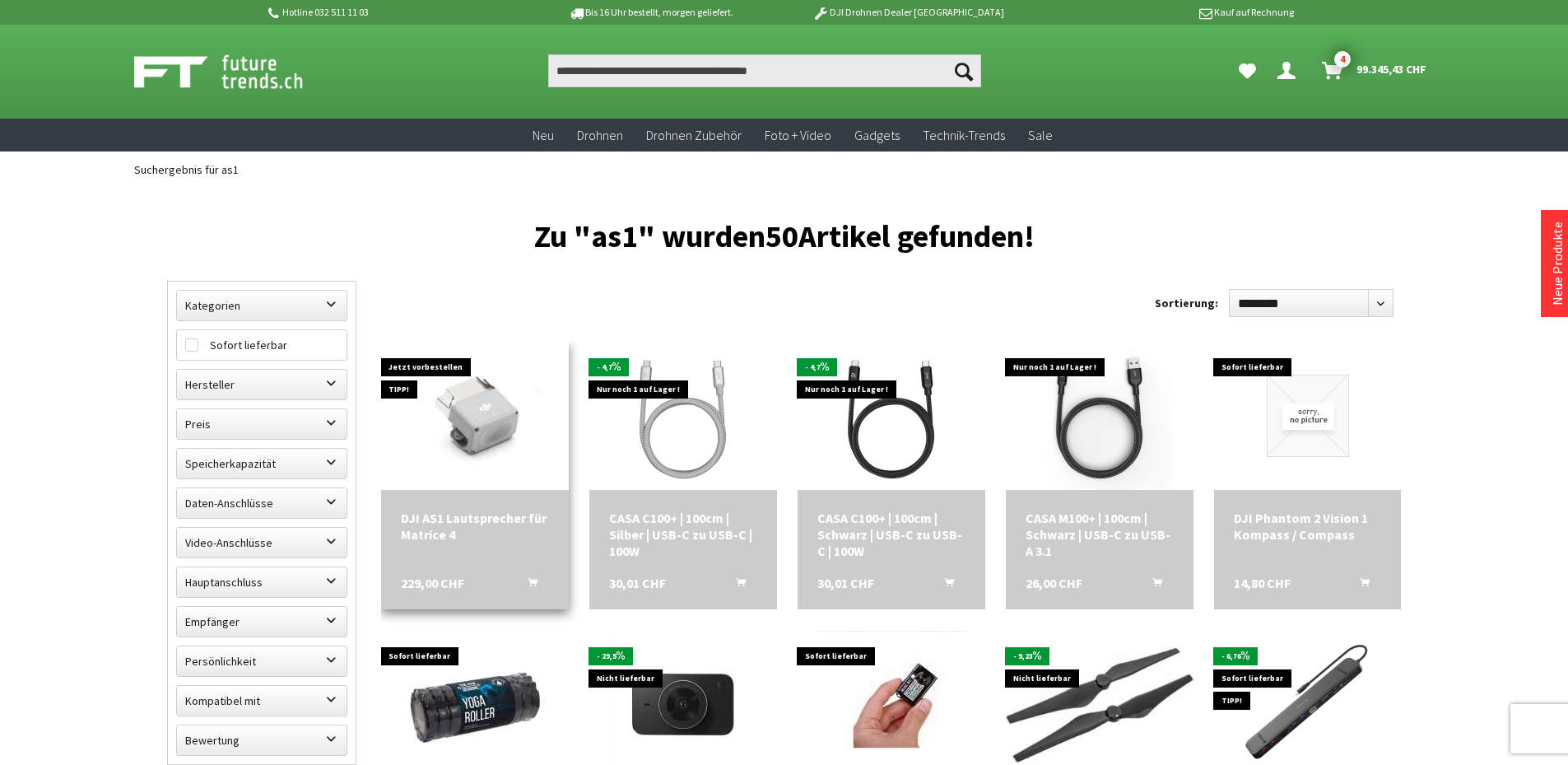
click at [509, 423] on img at bounding box center [475, 416] width 188 height 125
click at [737, 73] on input "Produkt, Marke, Kategorie, EAN, Artikelnummer…" at bounding box center [764, 70] width 433 height 33
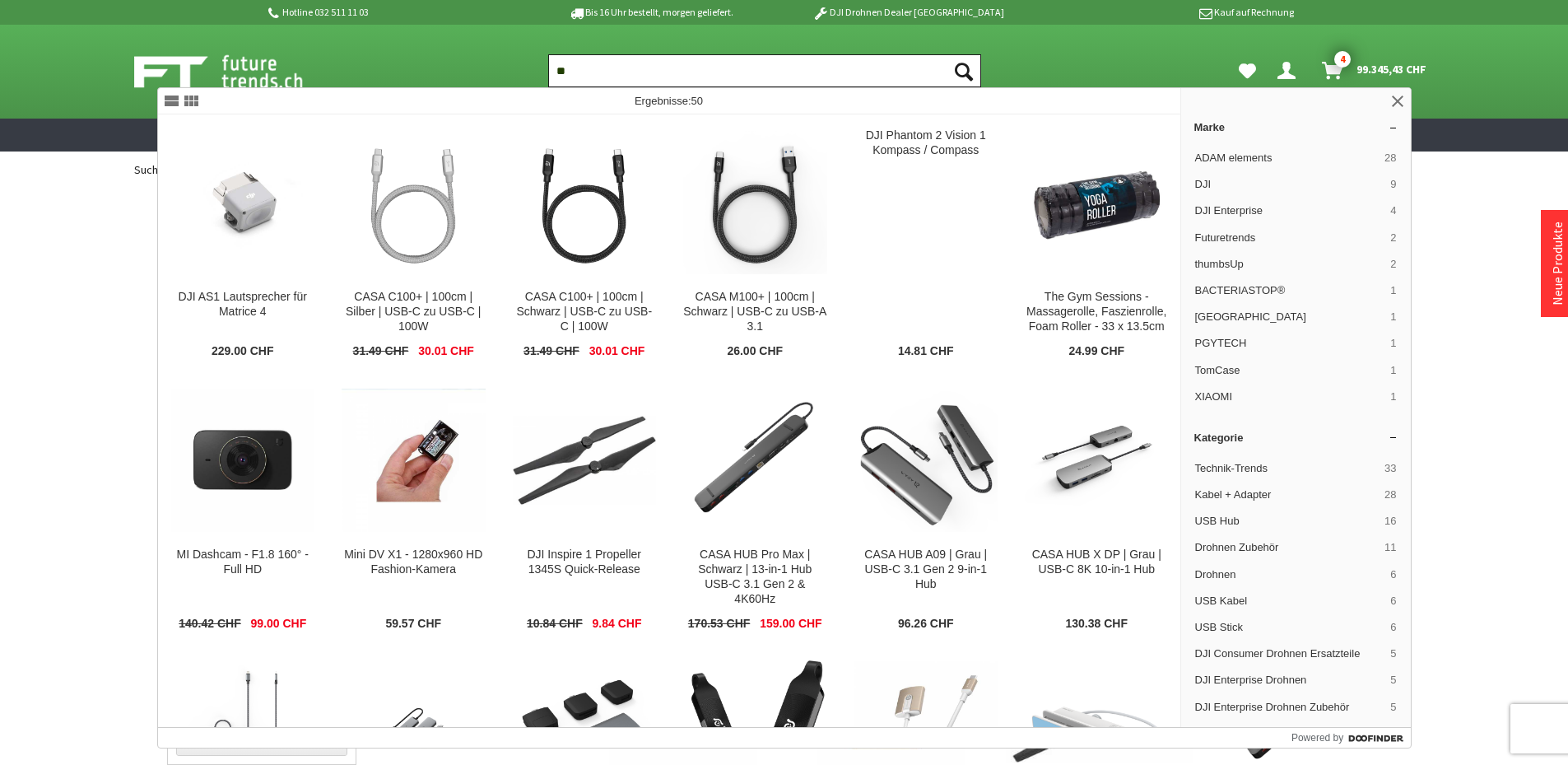
type input "**"
click at [1019, 47] on div "Suchen ** Suchen Dein Konto Menü schließen Dein Konto Anmelden oder registriere…" at bounding box center [784, 72] width 1317 height 94
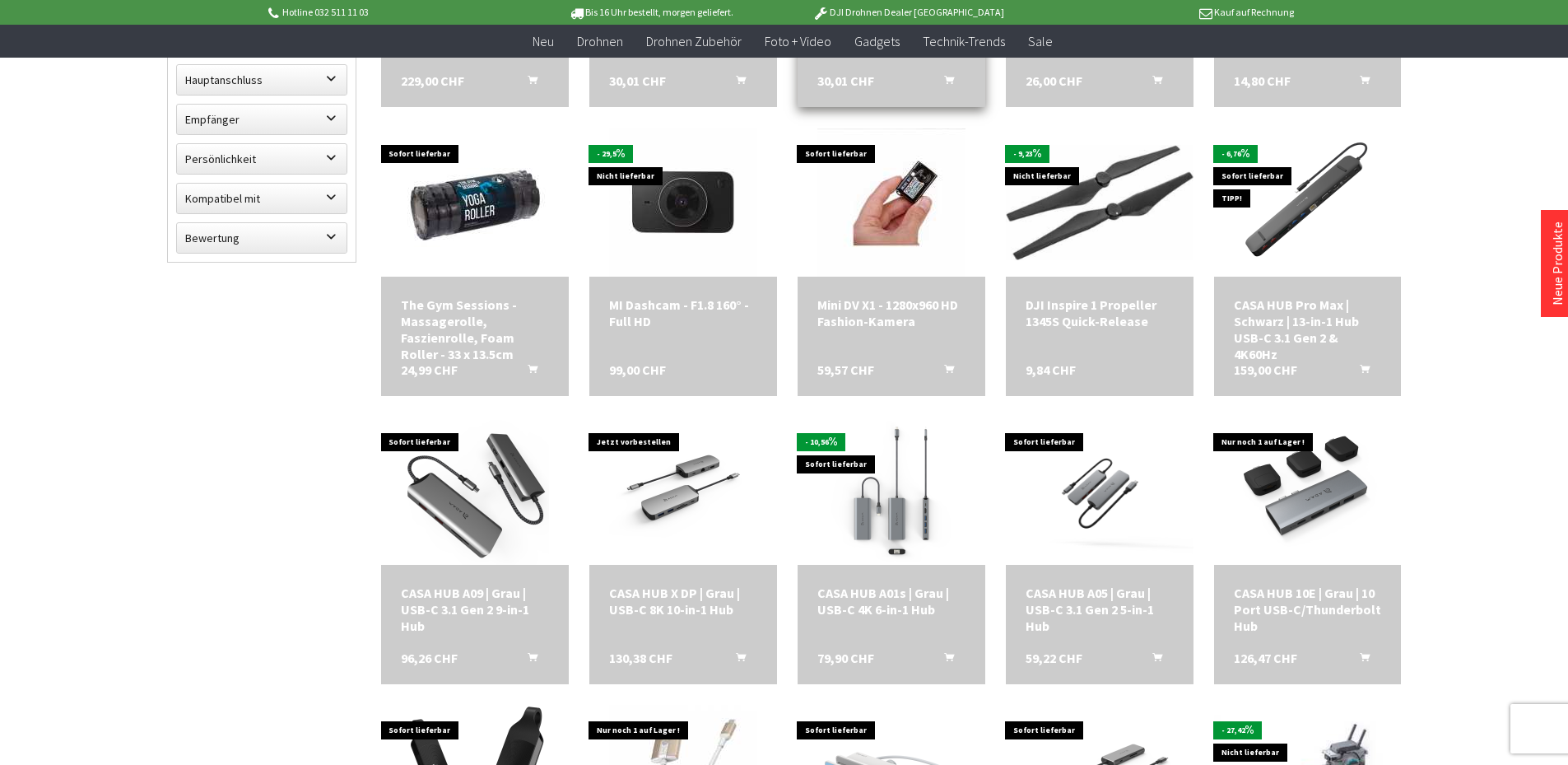
scroll to position [741, 0]
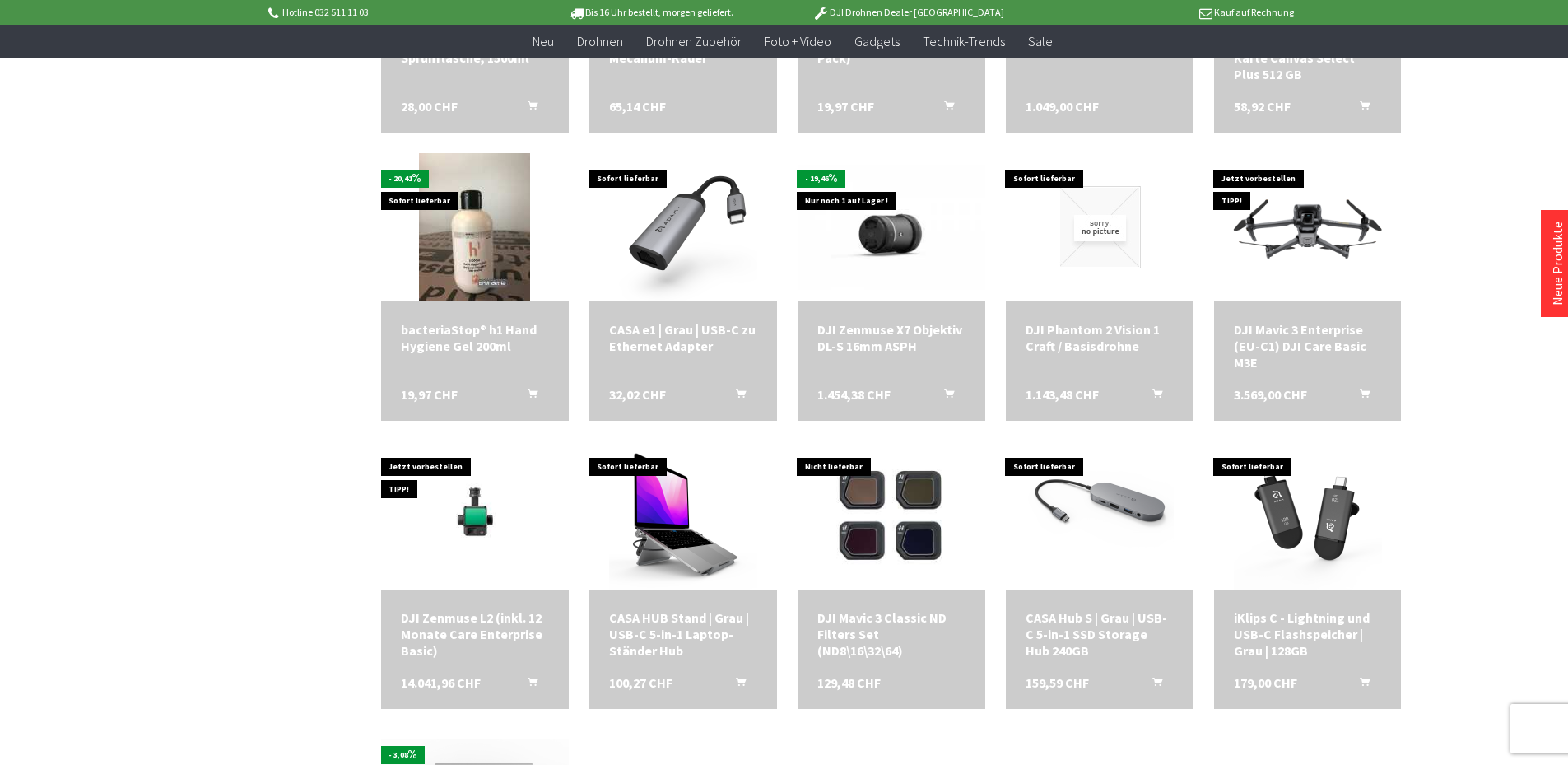
scroll to position [1646, 0]
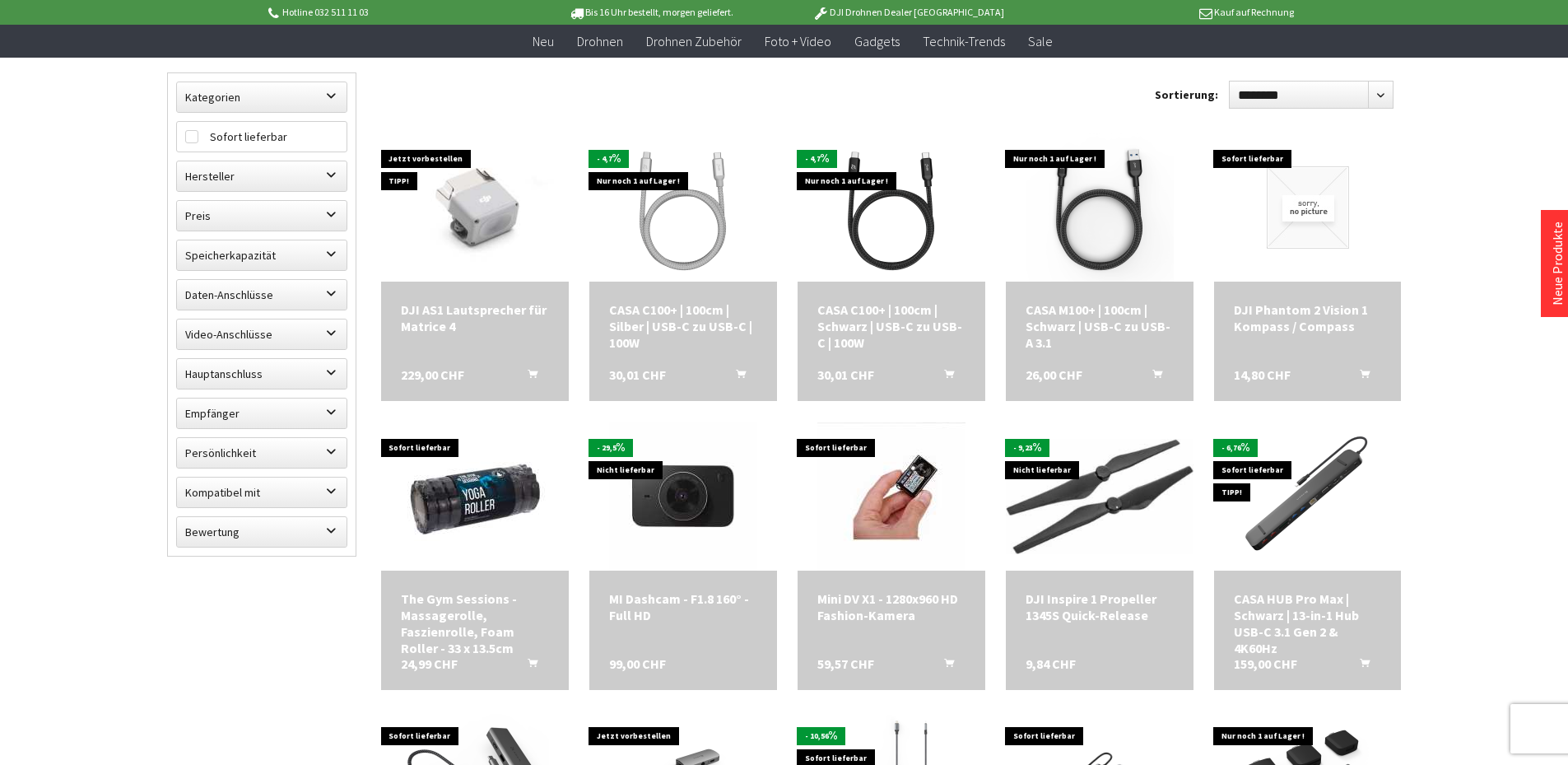
scroll to position [165, 0]
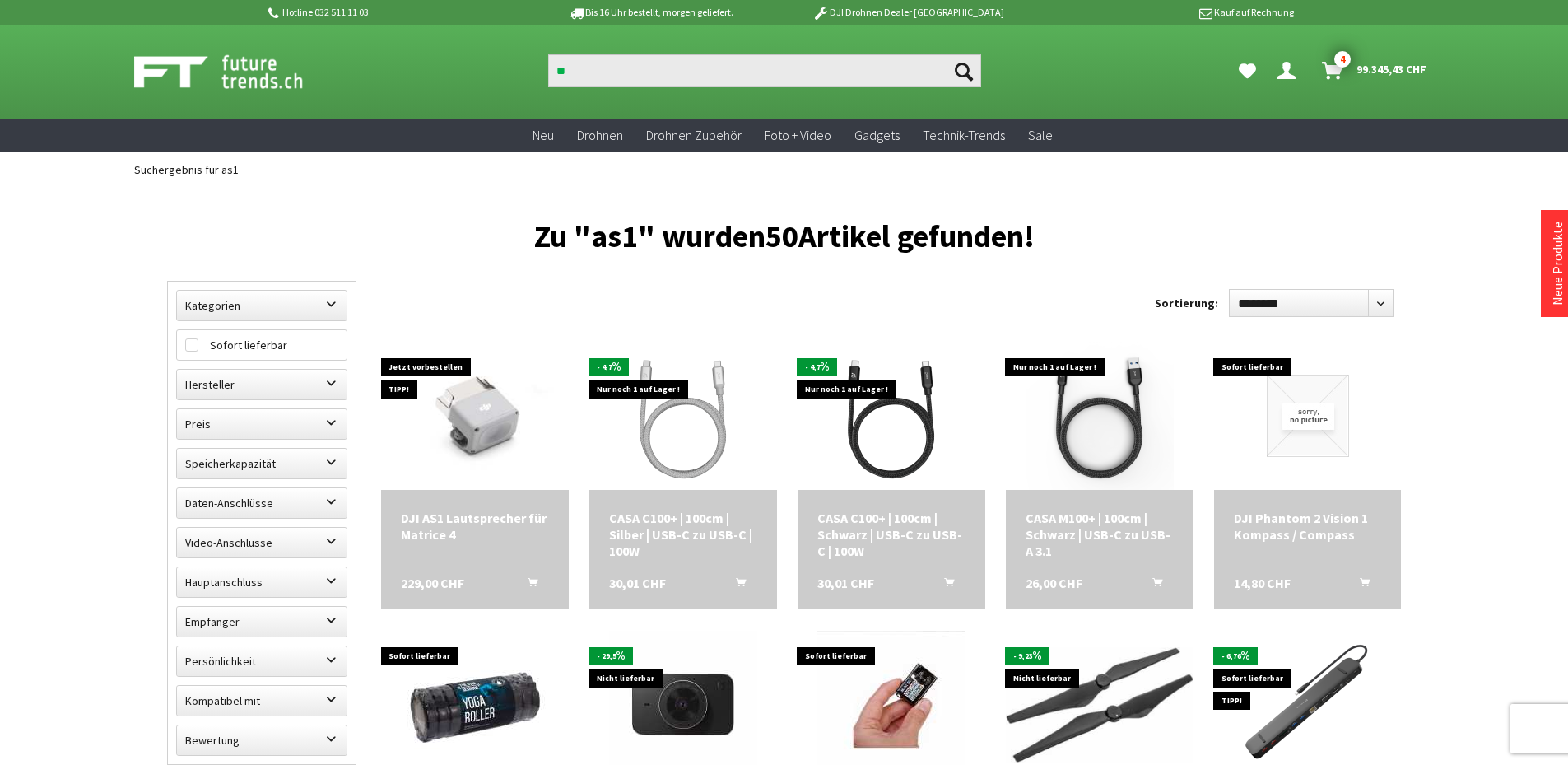
click at [601, 240] on h1 "Zu "as1" wurden 50 Artikel gefunden!" at bounding box center [784, 235] width 1235 height 23
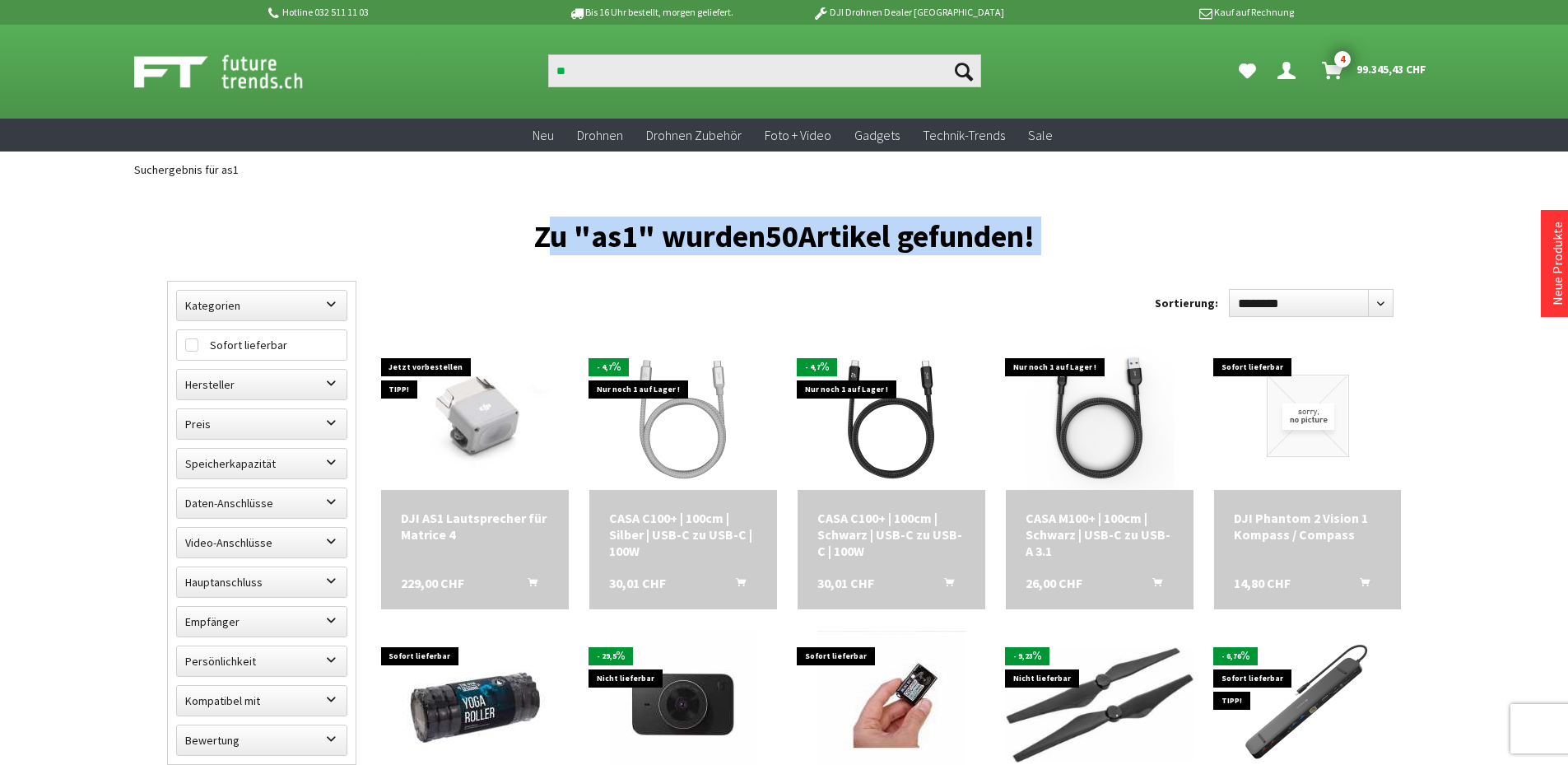
click at [601, 240] on h1 "Zu "as1" wurden 50 Artikel gefunden!" at bounding box center [784, 235] width 1235 height 23
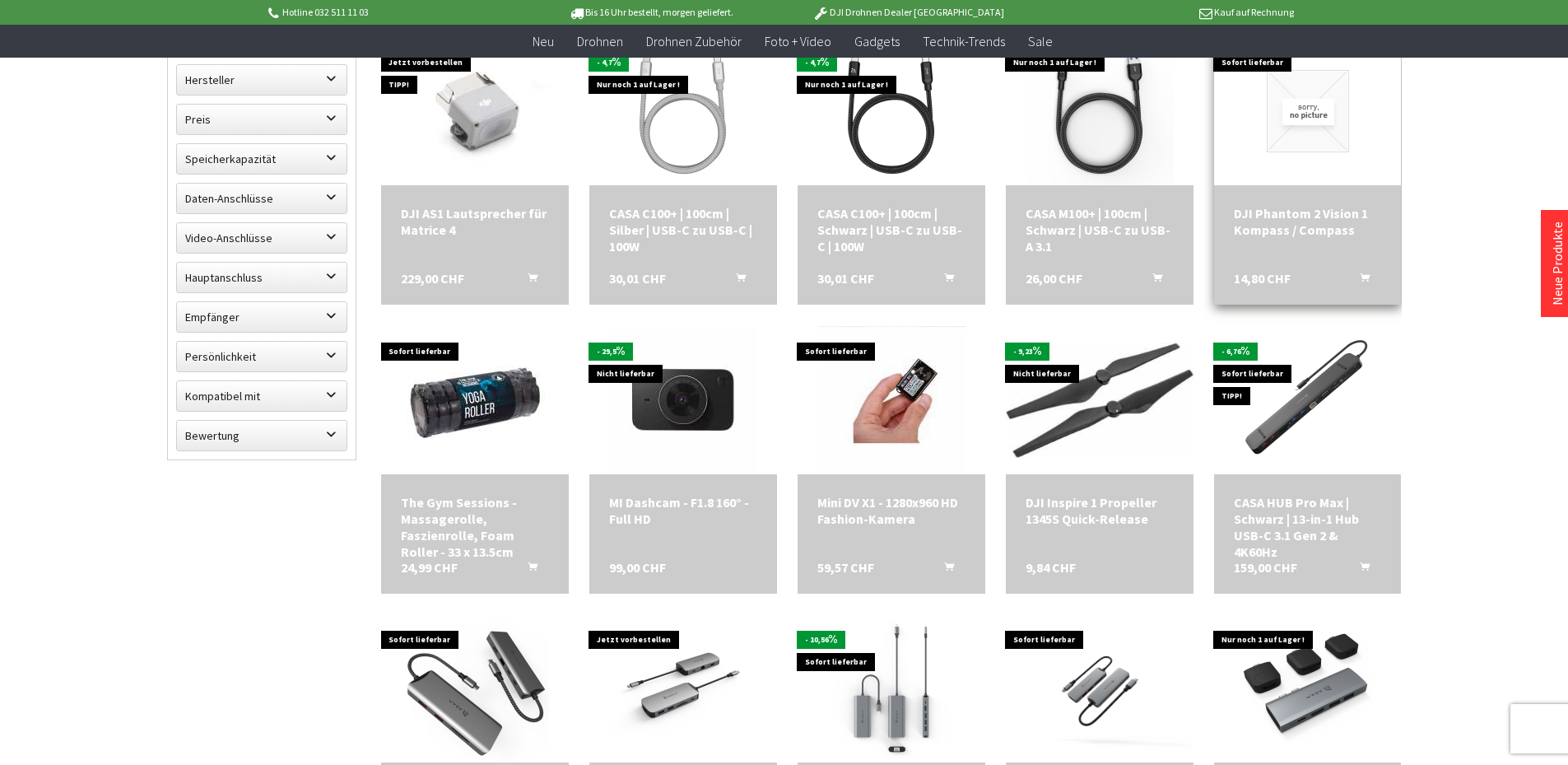
scroll to position [329, 0]
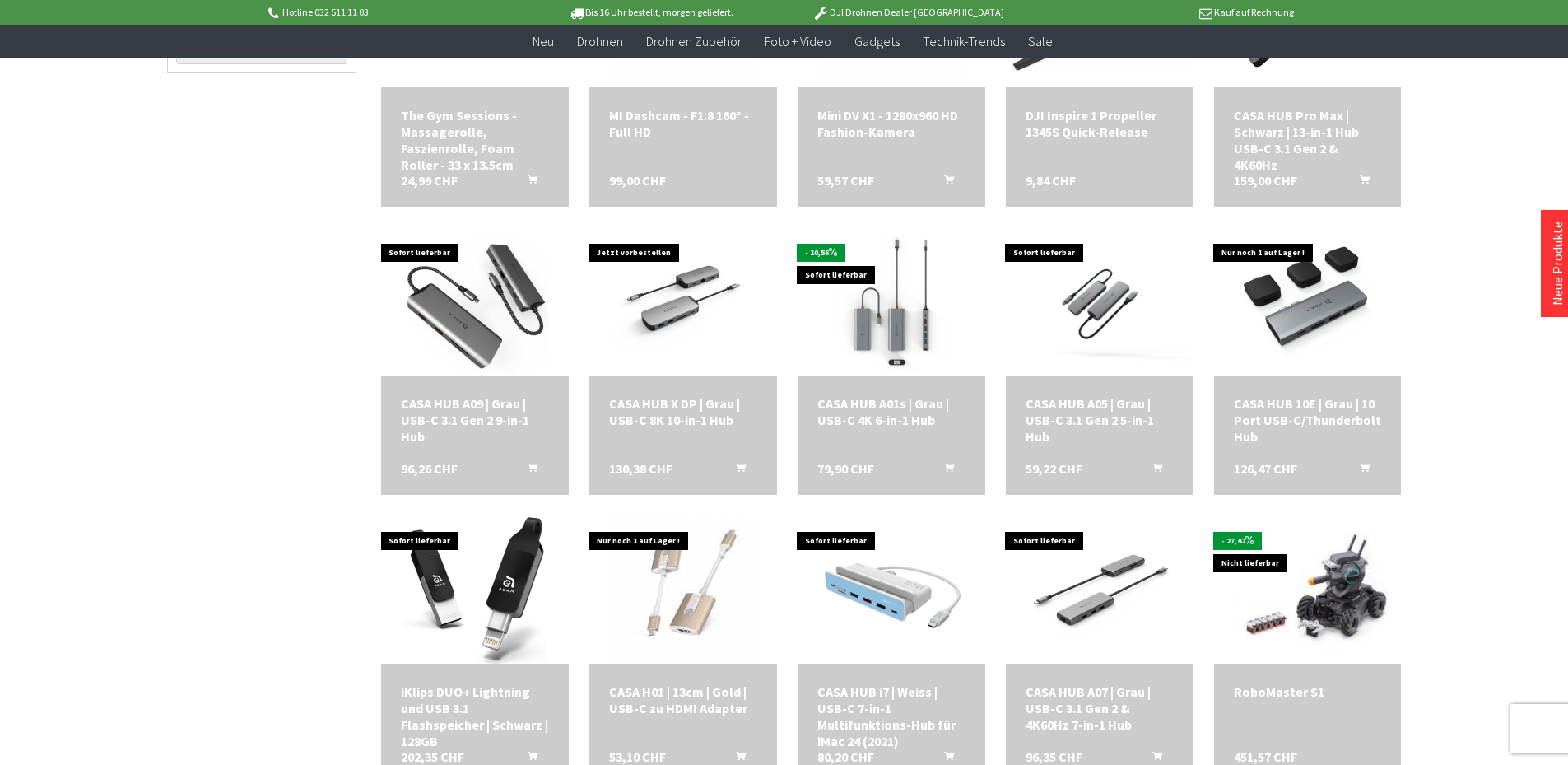
scroll to position [823, 0]
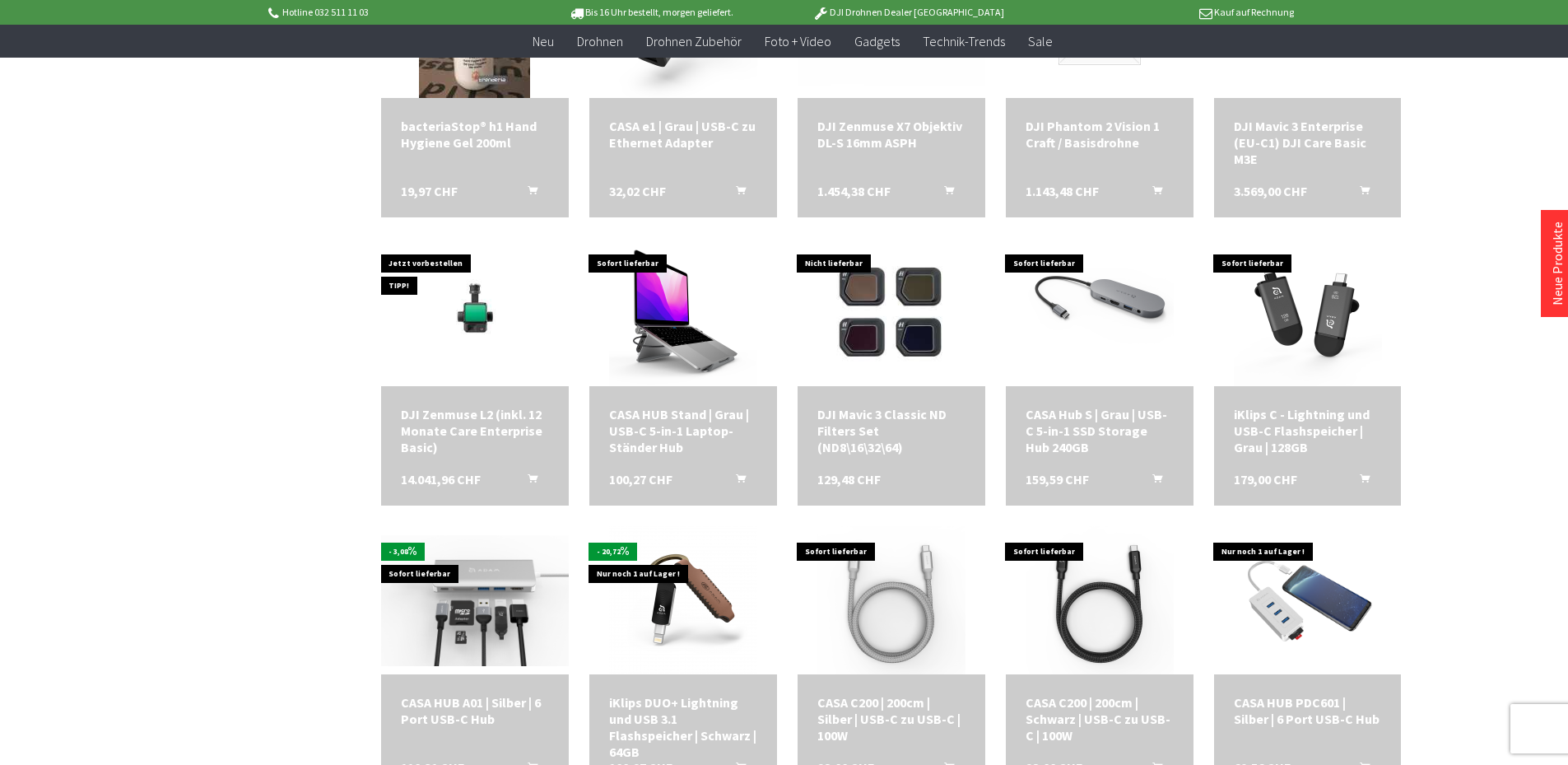
scroll to position [1975, 0]
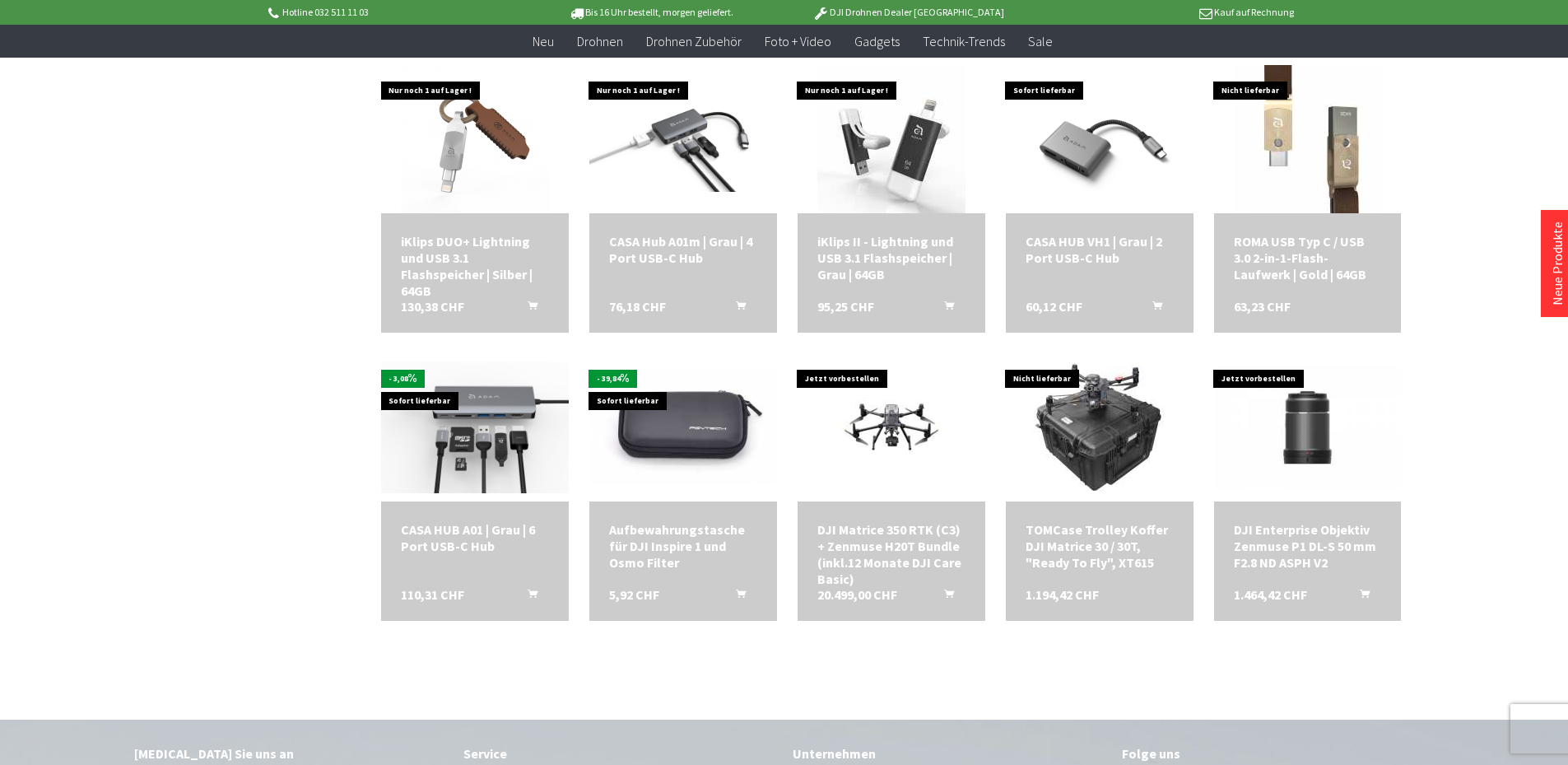
scroll to position [2552, 0]
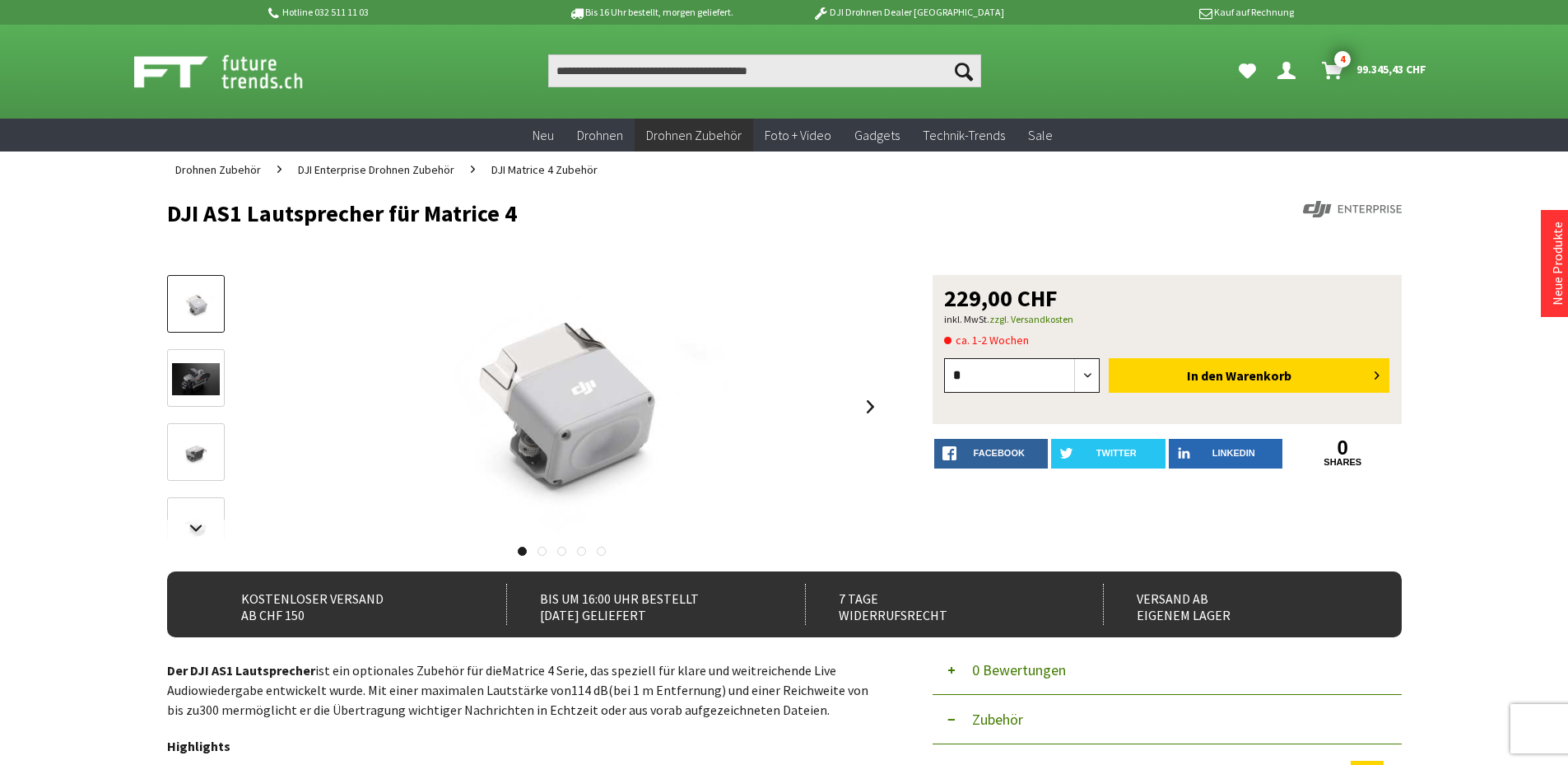
click at [984, 381] on select "* * * * * * * * * ** ** ** ** ** ** ** ** ** ** **" at bounding box center [1022, 375] width 156 height 34
click at [310, 210] on h1 "DJI AS1 Lautsprecher für Matrice 4" at bounding box center [661, 213] width 987 height 25
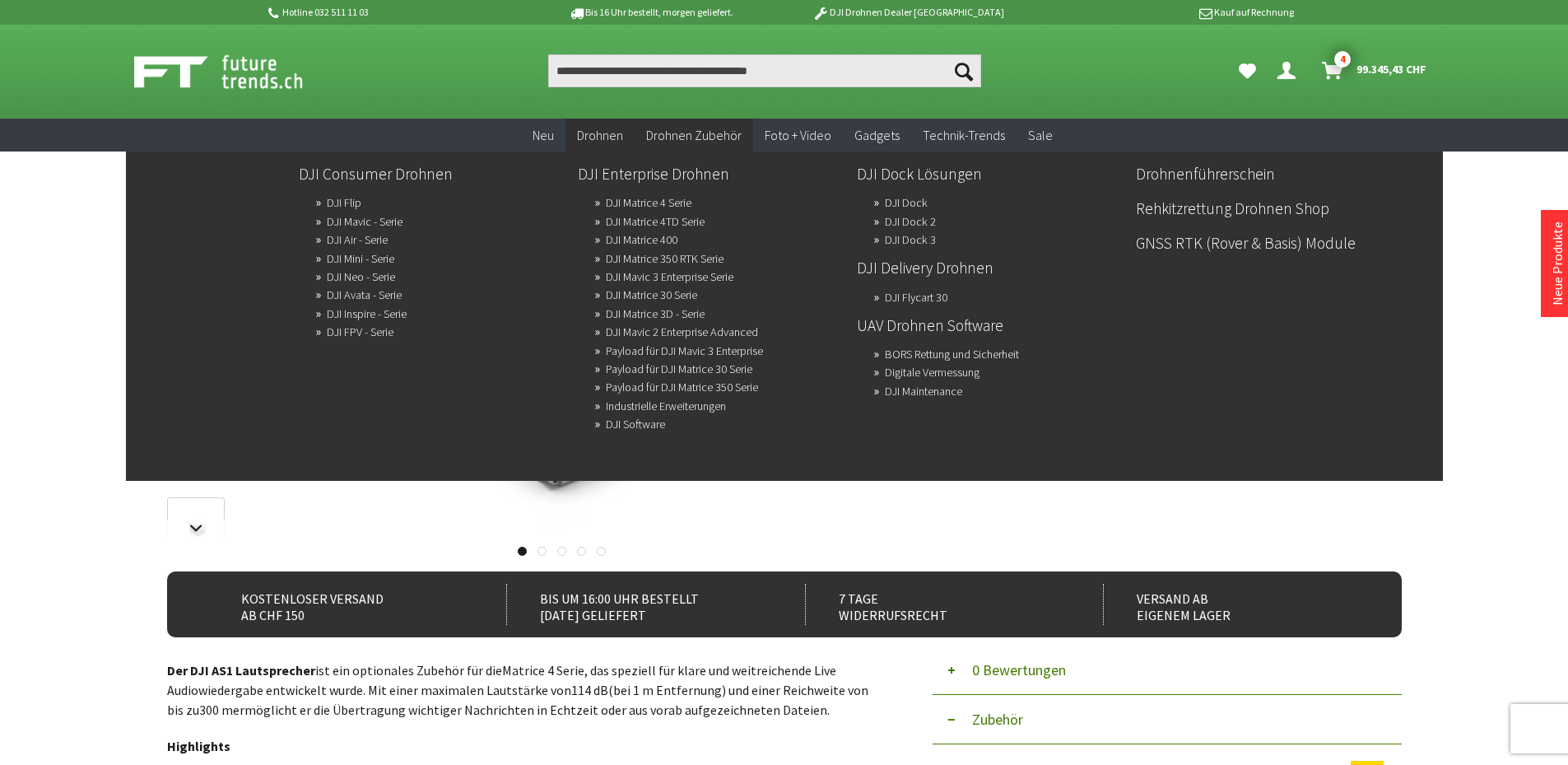
click at [540, 219] on li "DJI Mavic - Serie" at bounding box center [440, 219] width 249 height 18
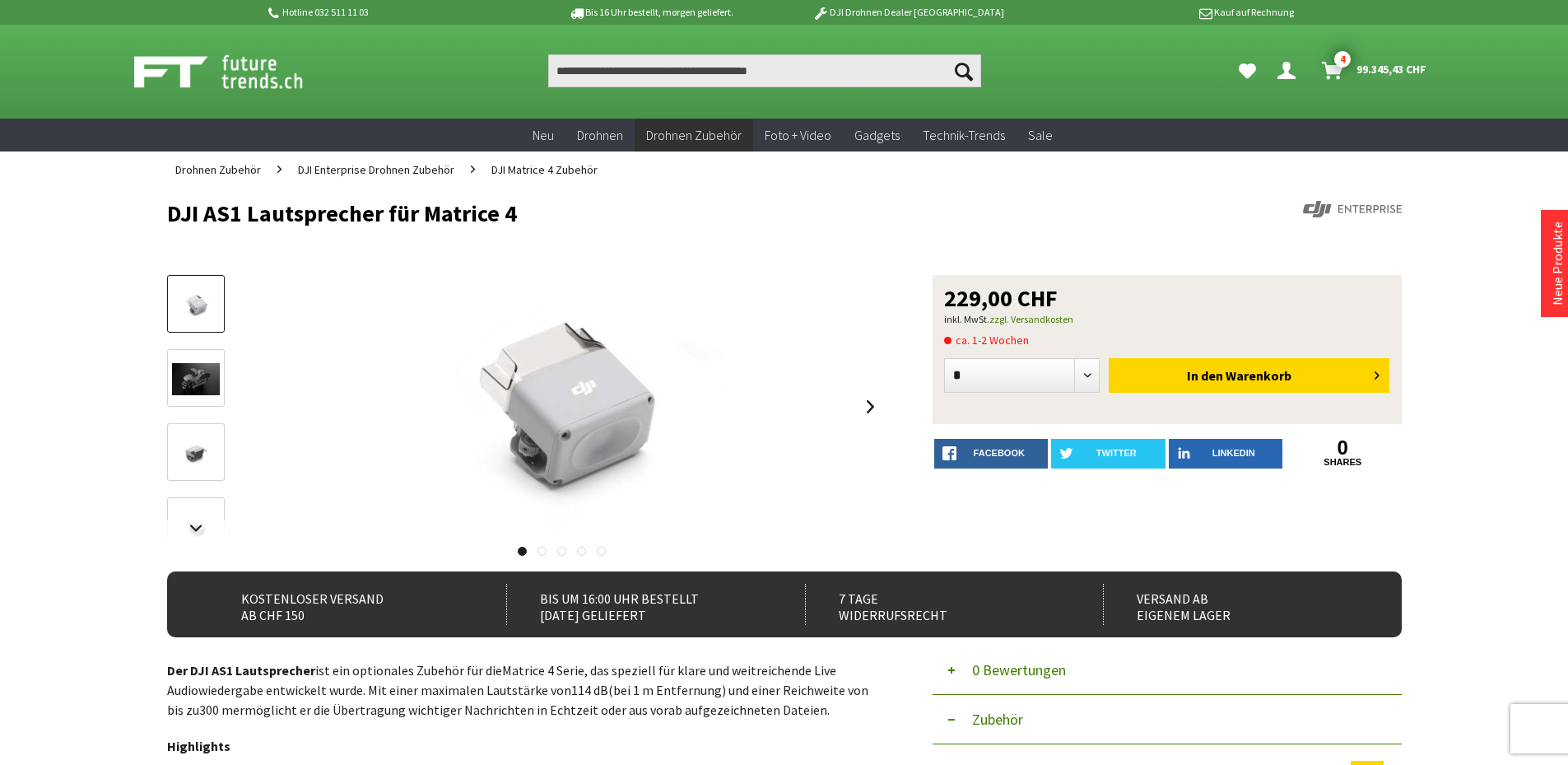
click at [444, 213] on h1 "DJI AS1 Lautsprecher für Matrice 4" at bounding box center [661, 213] width 987 height 25
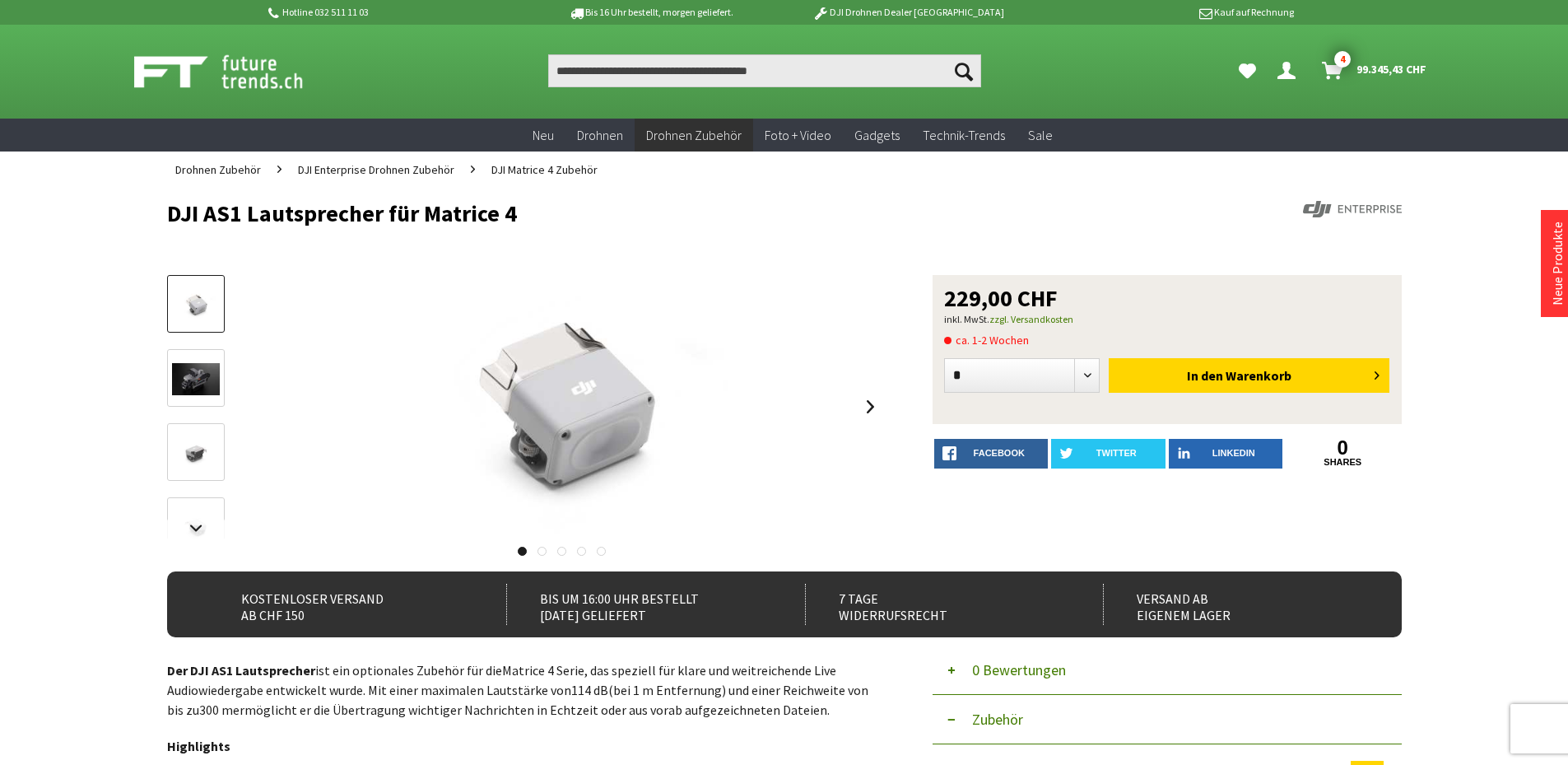
click at [1052, 229] on header "DJI AS1 Lautsprecher für Matrice 4" at bounding box center [784, 232] width 1235 height 87
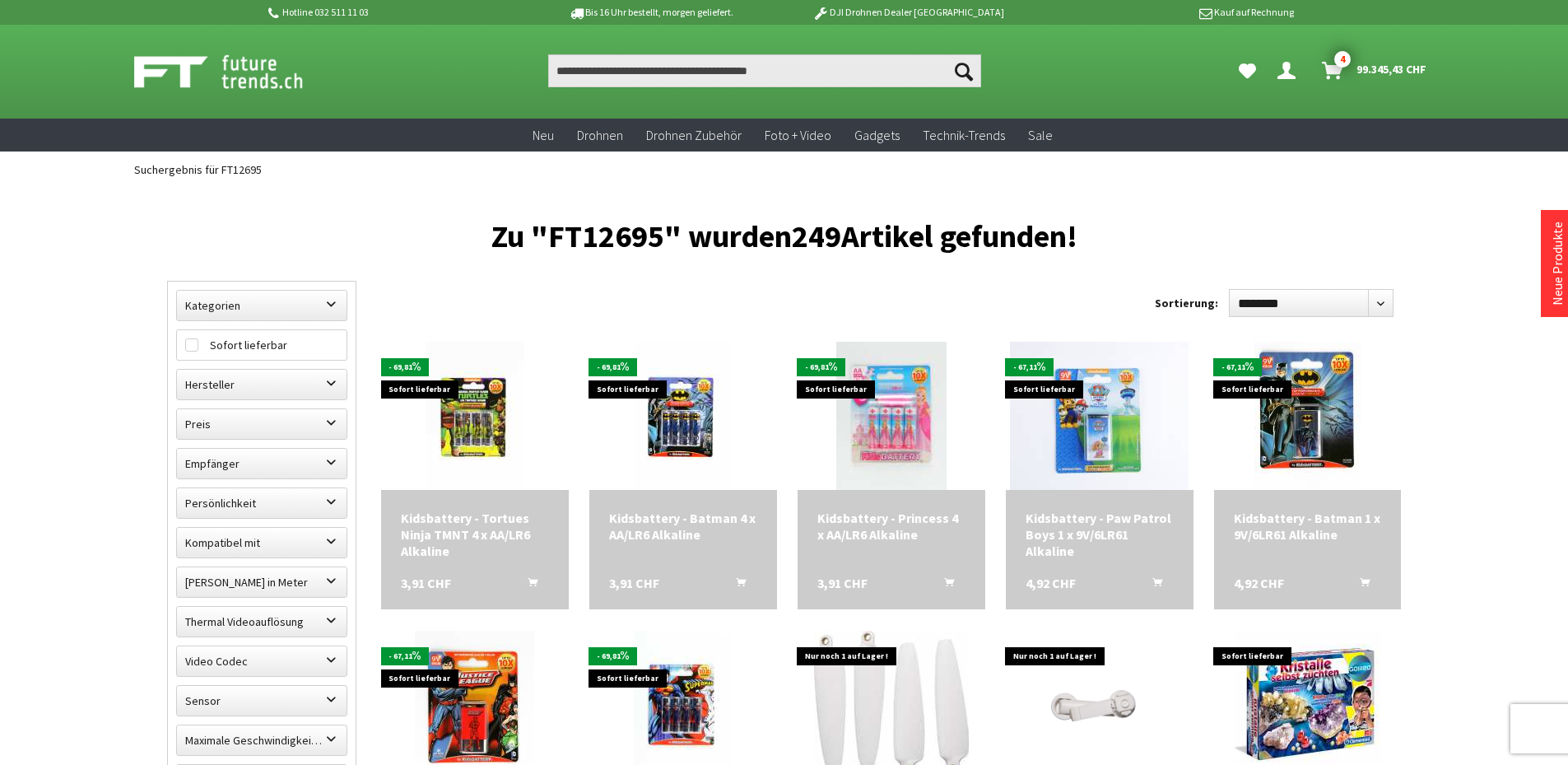
click at [606, 232] on h1 "Zu "FT12695" wurden 249 Artikel gefunden!" at bounding box center [784, 235] width 1235 height 23
copy h1 "FT12695"
click at [635, 74] on input "Produkt, Marke, Kategorie, EAN, Artikelnummer…" at bounding box center [764, 70] width 433 height 33
paste input "*******"
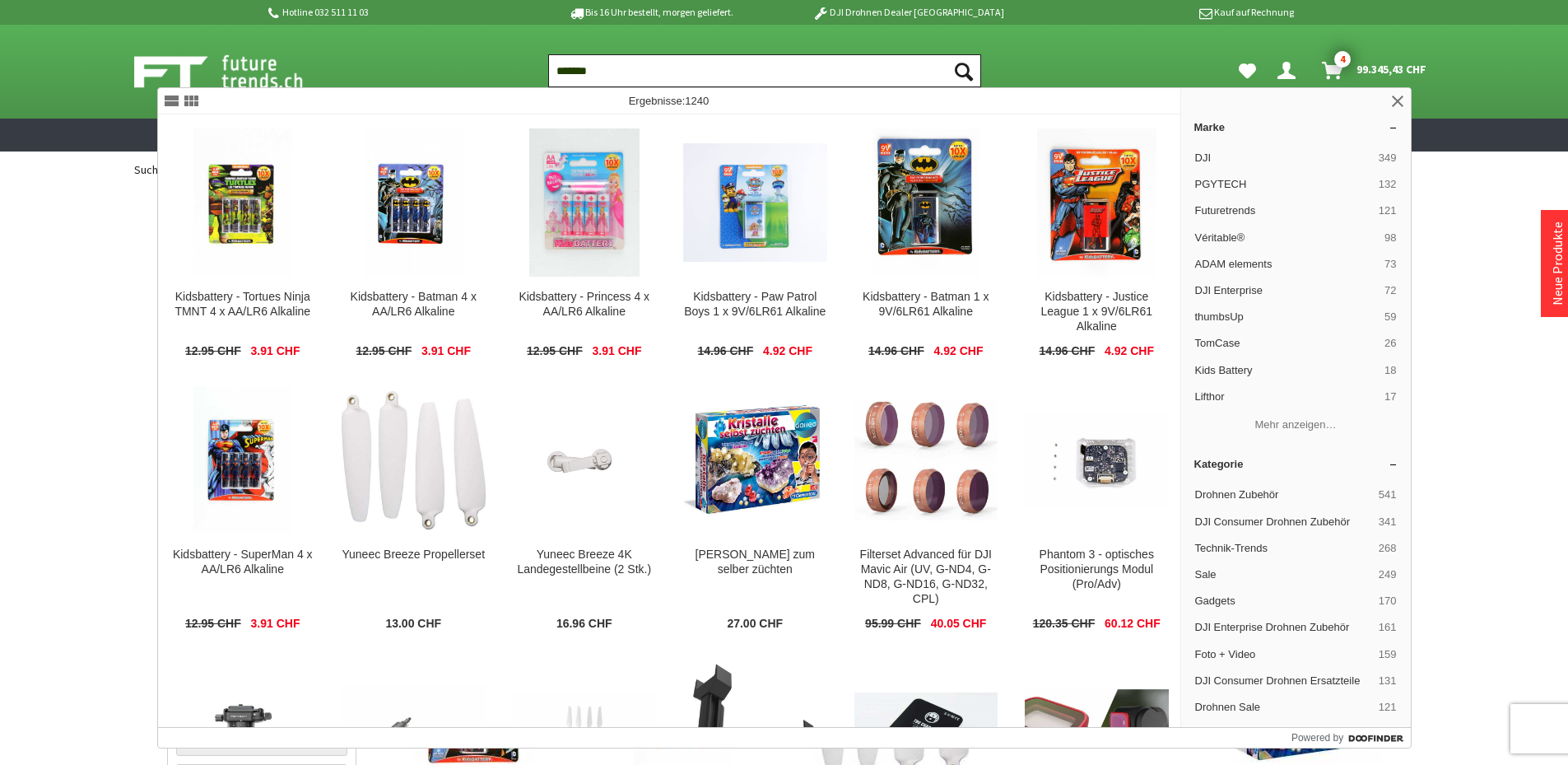
click at [578, 73] on input "*******" at bounding box center [764, 70] width 433 height 33
type input "*******"
click at [946, 54] on button "Suchen" at bounding box center [963, 70] width 34 height 33
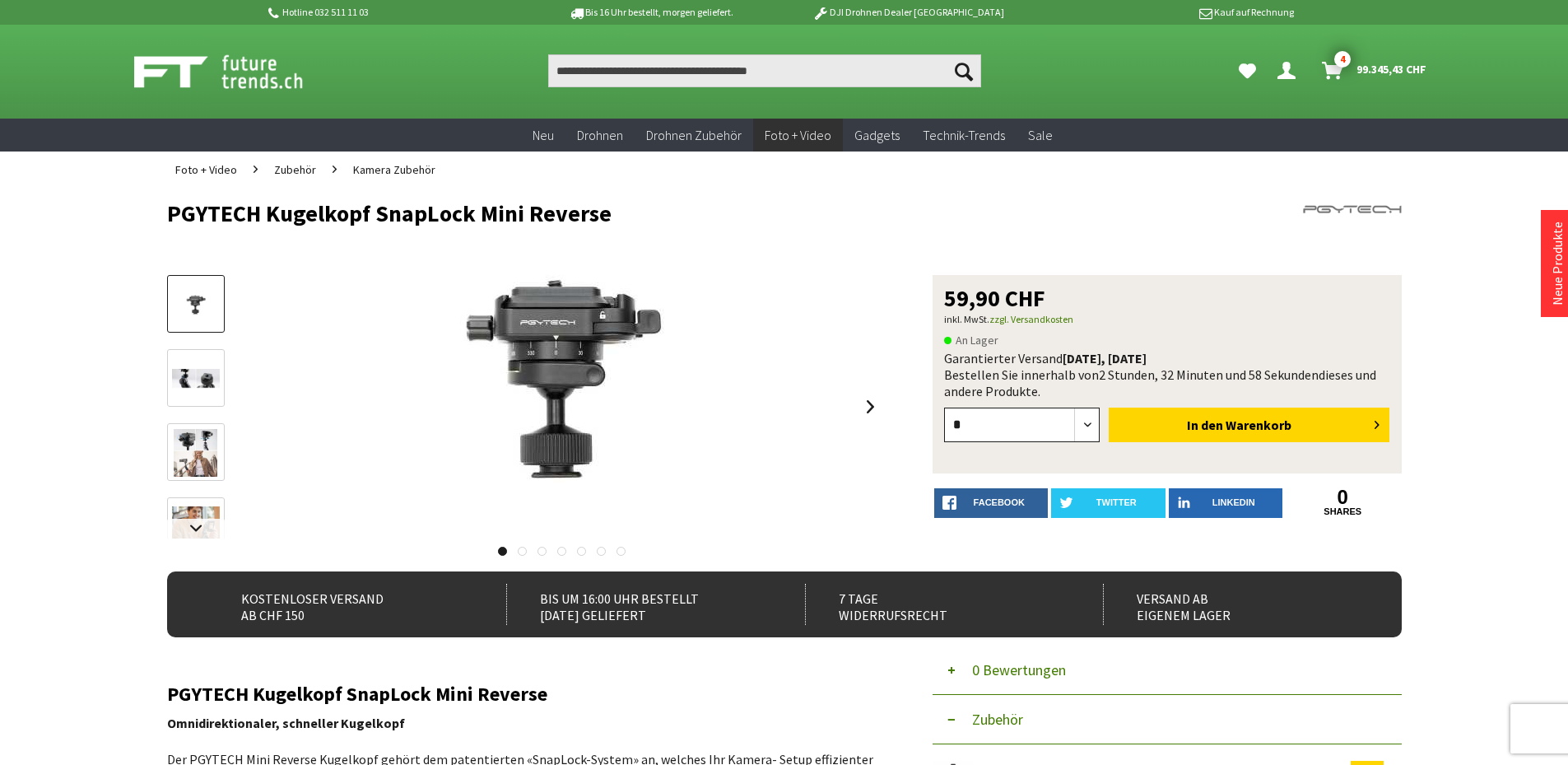
drag, startPoint x: 1010, startPoint y: 431, endPoint x: 1012, endPoint y: 420, distance: 11.2
click at [1010, 431] on select "*" at bounding box center [1022, 424] width 156 height 34
click at [1202, 289] on div "59,90 CHF" at bounding box center [1166, 298] width 446 height 23
click at [1034, 412] on select "*" at bounding box center [1022, 424] width 156 height 34
